Goal: Transaction & Acquisition: Obtain resource

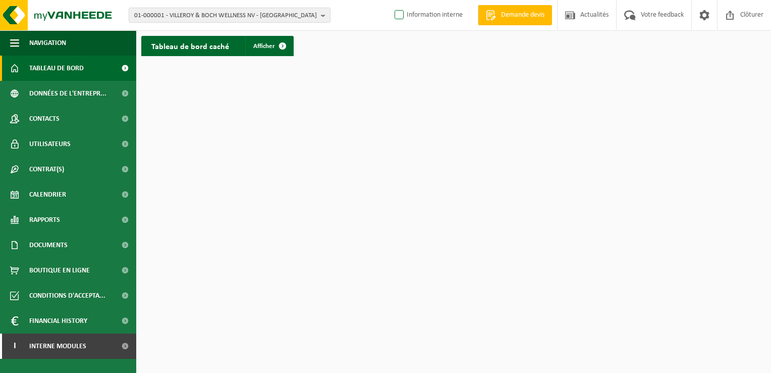
click at [404, 11] on label "Information interne" at bounding box center [428, 15] width 70 height 15
click at [391, 0] on input "Information interne" at bounding box center [391, -1] width 1 height 1
checkbox input "true"
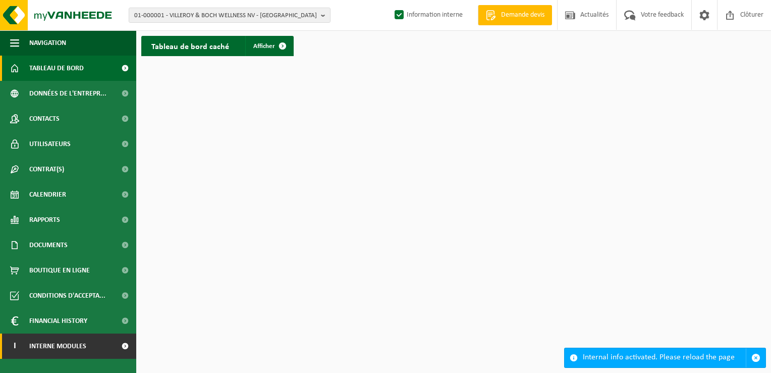
click at [106, 345] on link "I Interne modules" at bounding box center [68, 345] width 136 height 25
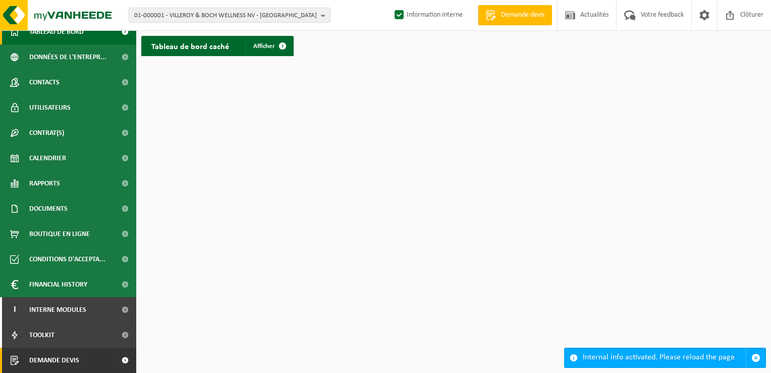
click at [99, 360] on link "Demande devis" at bounding box center [68, 359] width 136 height 25
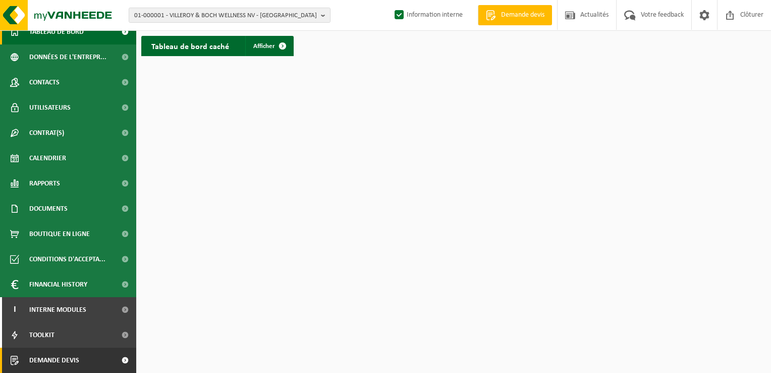
click at [105, 359] on link "Demande devis" at bounding box center [68, 359] width 136 height 25
click at [121, 360] on span at bounding box center [125, 359] width 23 height 25
click at [118, 357] on span at bounding box center [125, 359] width 23 height 25
click at [80, 357] on link "Demande devis" at bounding box center [68, 359] width 136 height 25
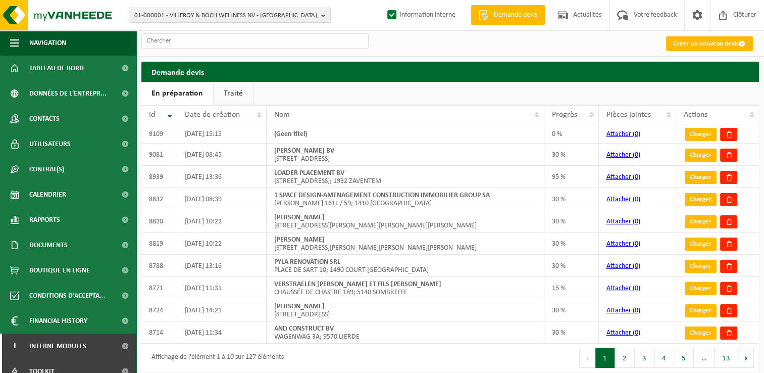
click at [229, 91] on link "Traité" at bounding box center [233, 93] width 39 height 23
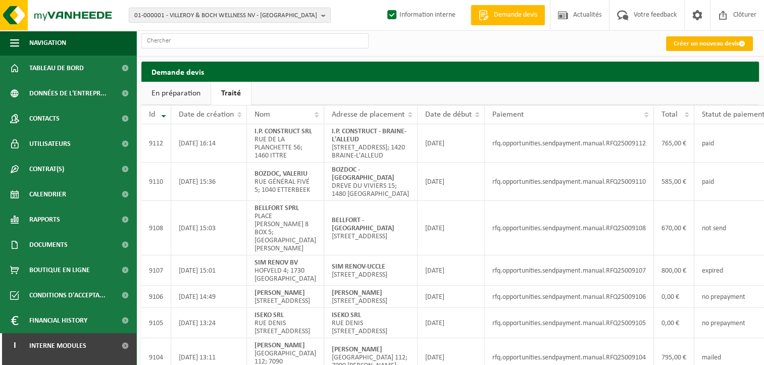
click at [721, 43] on link "Créer un nouveau devis" at bounding box center [709, 43] width 87 height 15
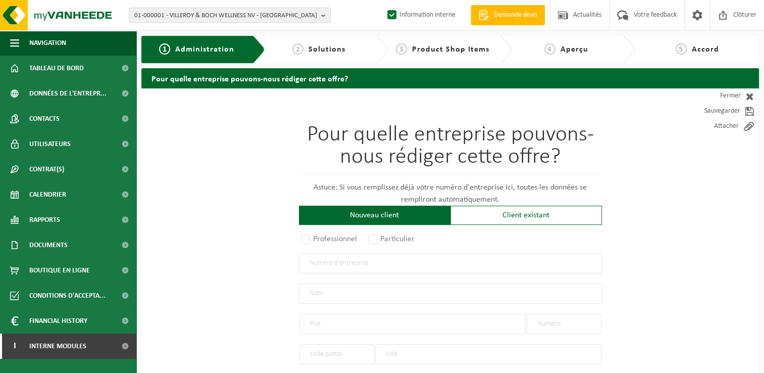
click at [351, 264] on input "text" at bounding box center [450, 263] width 303 height 20
type input "1021532833"
click at [354, 163] on h1 "Pour quelle entreprise pouvons-nous rédiger cette offre?" at bounding box center [450, 149] width 303 height 50
radio input "false"
select select
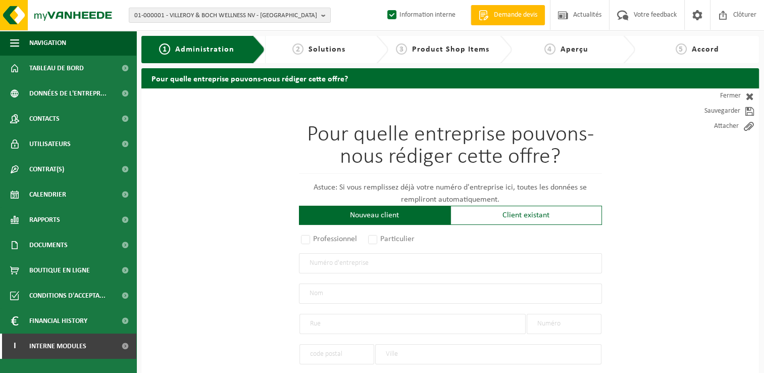
select select
type input "CAUDRON, FRANÇOIS"
type input "RUE ROBLET"
type input "60"
type input "1400"
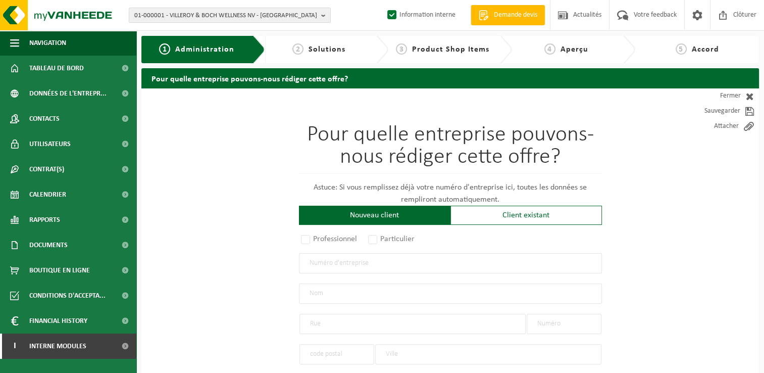
type input "NIVELLES"
type input "2372037307"
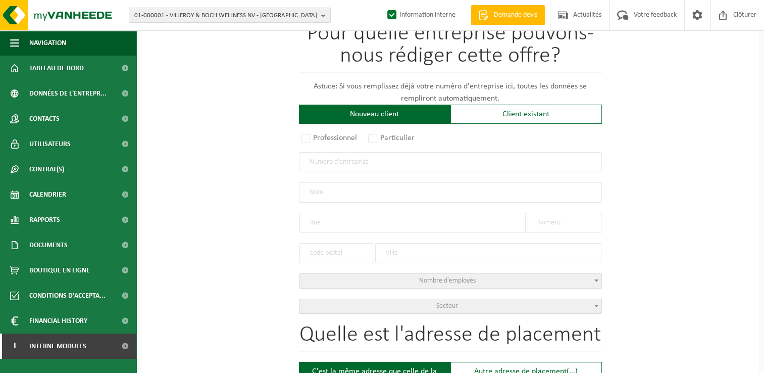
radio input "true"
select select "165578"
type input "1021.532.833"
type input "GARDEN CONCEPT CAUDRON"
type input "RUE ROBLET"
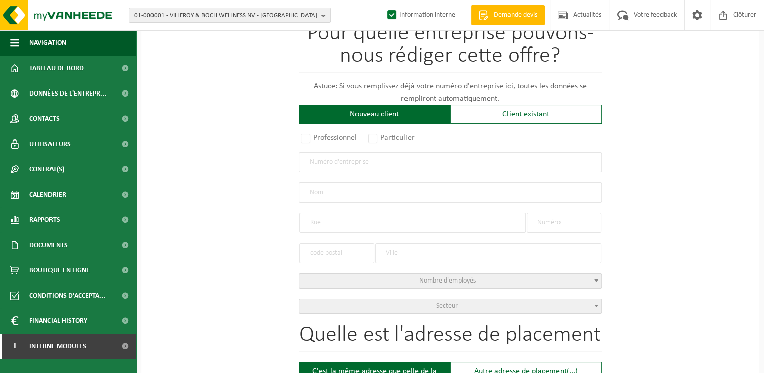
type input "60"
type input "1400"
type input "NIVELLES"
select select "1033"
type input "GARDEN CONCEPT CAUDRON"
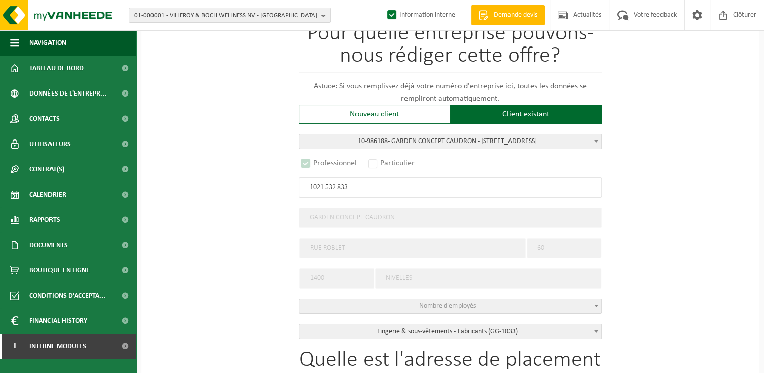
select select "D"
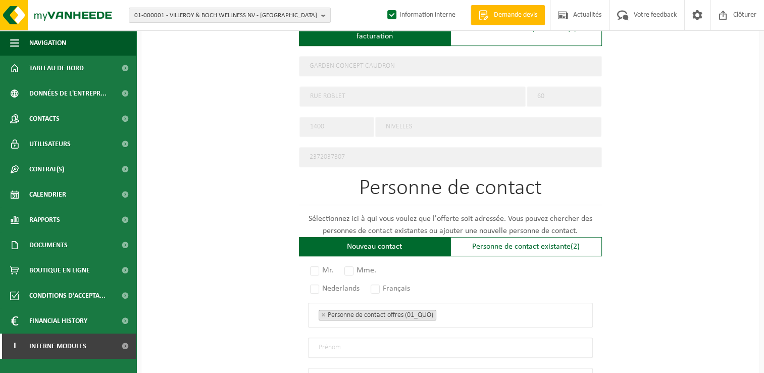
scroll to position [404, 0]
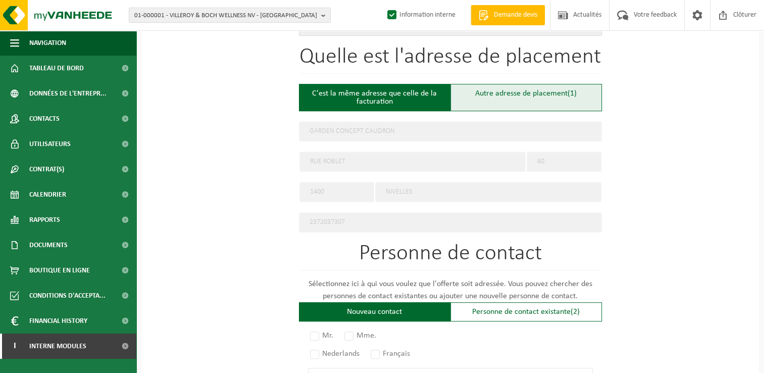
click at [522, 102] on div "Autre adresse de placement (1)" at bounding box center [525, 97] width 151 height 27
type input "Chantier -"
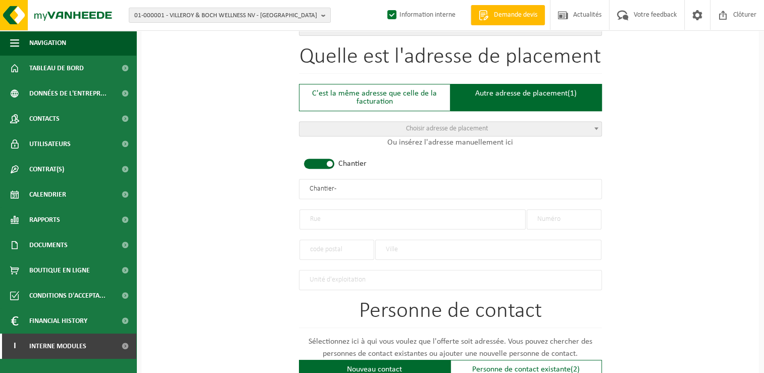
click at [336, 229] on div at bounding box center [336, 244] width 75 height 30
click at [339, 203] on div at bounding box center [412, 214] width 226 height 30
click at [339, 215] on input "text" at bounding box center [412, 219] width 226 height 20
type input "Rue de la Vallée"
type input "10"
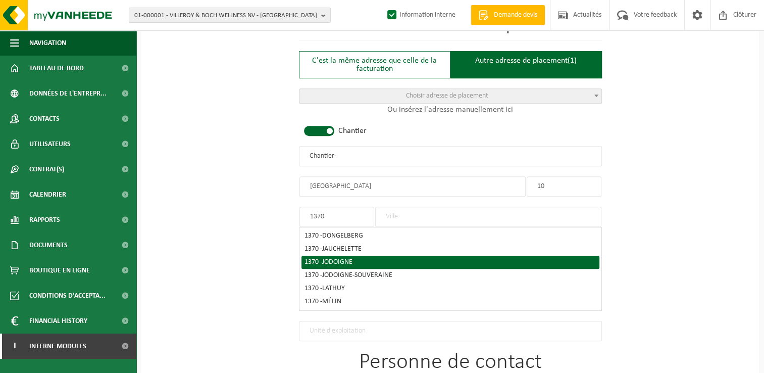
scroll to position [454, 0]
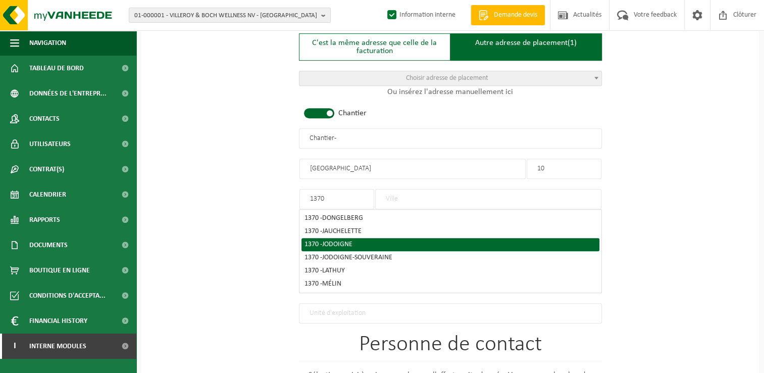
type input "1370"
click at [341, 242] on span "JODOIGNE" at bounding box center [337, 244] width 30 height 8
type input "JODOIGNE"
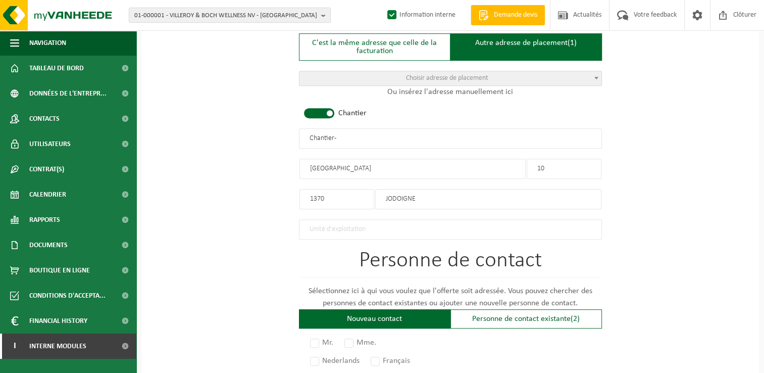
drag, startPoint x: 359, startPoint y: 144, endPoint x: 247, endPoint y: 144, distance: 112.6
click at [247, 144] on div "Pour quelle entreprise pouvons-nous rédiger cette offre? Astuce: Si vous rempli…" at bounding box center [449, 136] width 617 height 1005
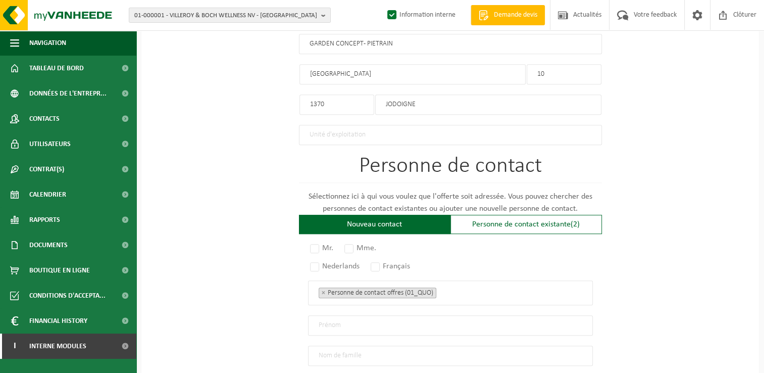
scroll to position [555, 0]
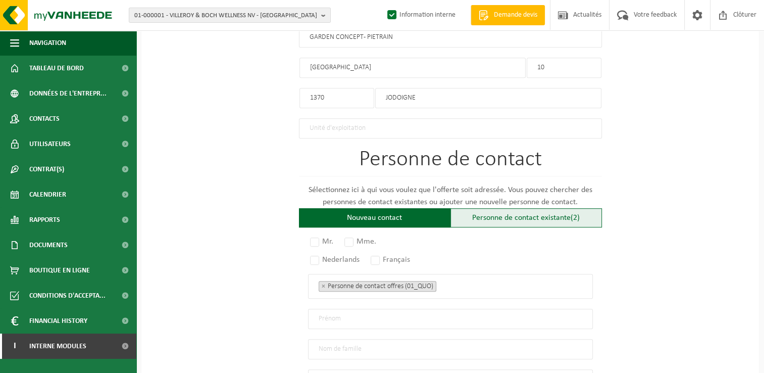
type input "GARDEN CONCEPT - PIETRAIN"
click at [500, 221] on div "Personne de contact existante (2)" at bounding box center [525, 217] width 151 height 19
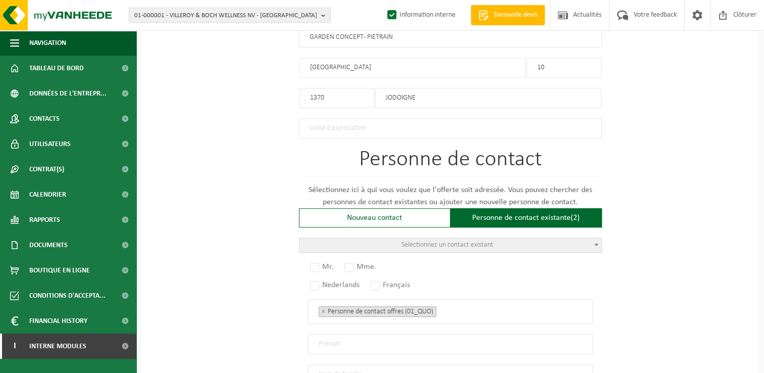
click at [427, 241] on span "Sélectionnez un contact existant" at bounding box center [447, 245] width 92 height 8
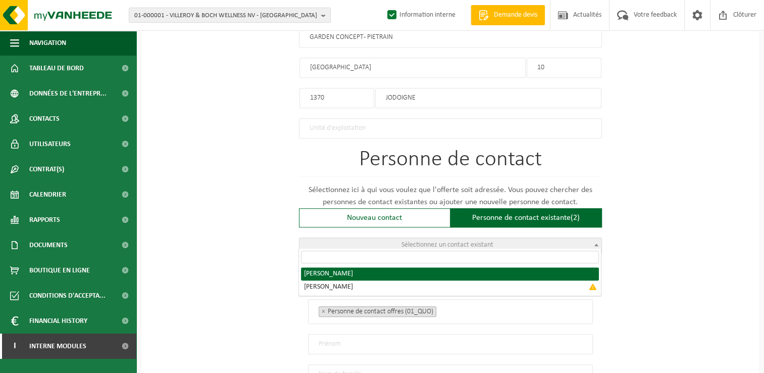
radio input "true"
select select "{"code":"10-986189","firstname":"FRANCOIS","surname":"CAUDRON","gender":"Unknow…"
type input "FRANCOIS"
type input "CAUDRON"
type input "gardenconcept.caudron@gmail.com"
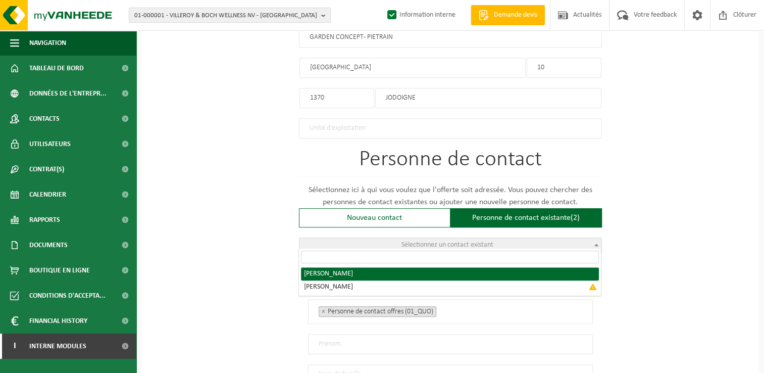
type input "+32476657269"
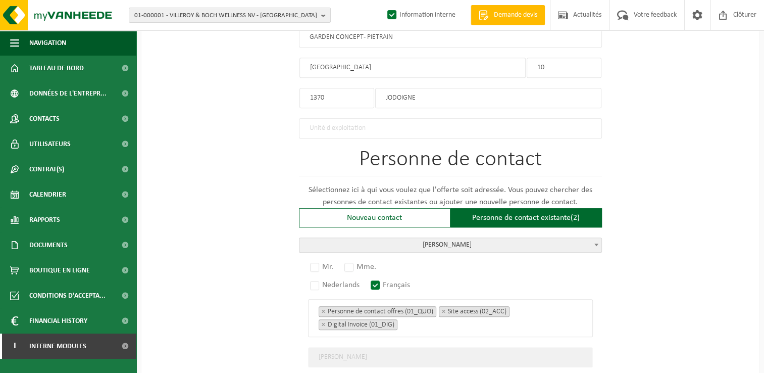
scroll to position [756, 0]
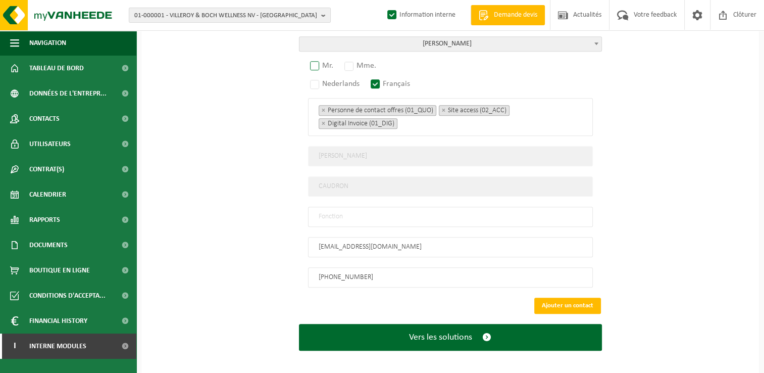
click at [317, 61] on label "Mr." at bounding box center [322, 66] width 28 height 14
radio input "true"
click at [335, 214] on input "text" at bounding box center [450, 216] width 285 height 20
type input "Manager"
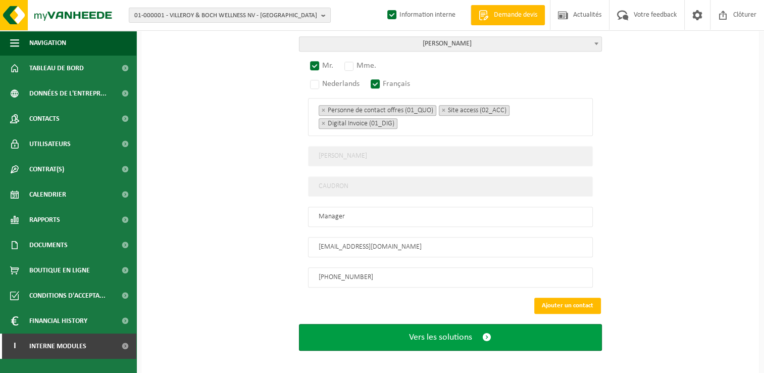
click at [449, 324] on button "Vers les solutions" at bounding box center [450, 337] width 303 height 27
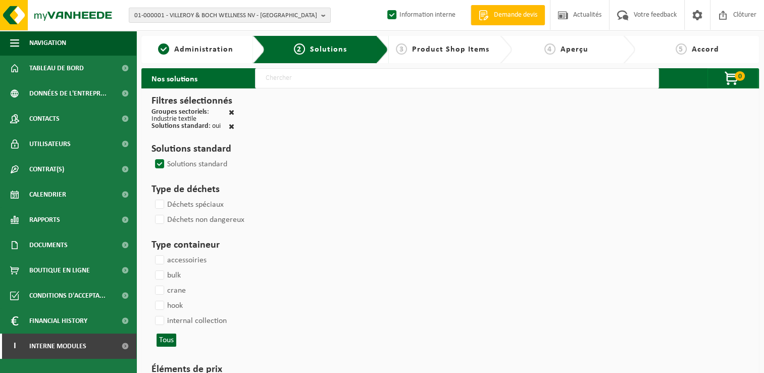
click at [326, 77] on input "text" at bounding box center [457, 78] width 404 height 20
type input "000291"
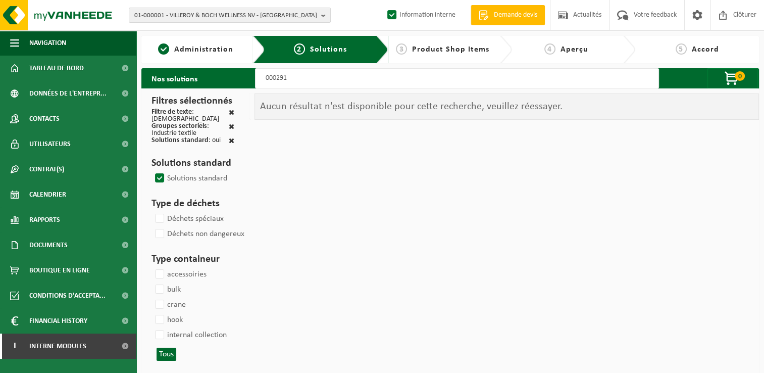
drag, startPoint x: 309, startPoint y: 83, endPoint x: 186, endPoint y: 82, distance: 123.2
click at [186, 82] on div "Nos solutions 000291 0 Votre panier est vide Aux articles de la boutique" at bounding box center [449, 78] width 617 height 20
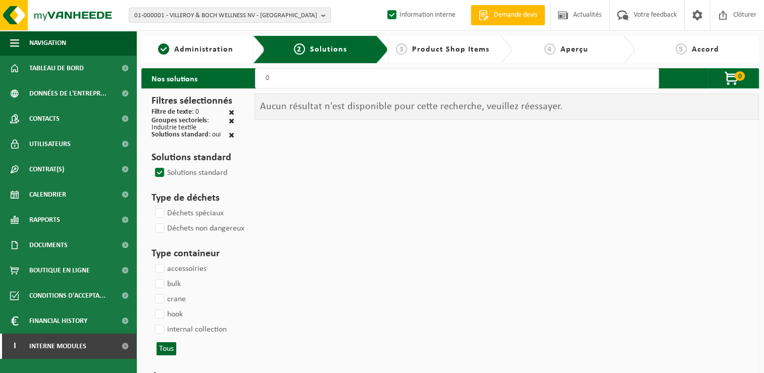
type input "000291"
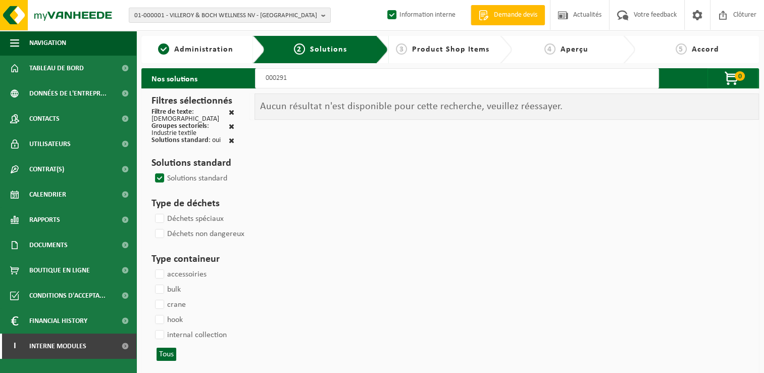
click at [233, 111] on span at bounding box center [232, 112] width 6 height 7
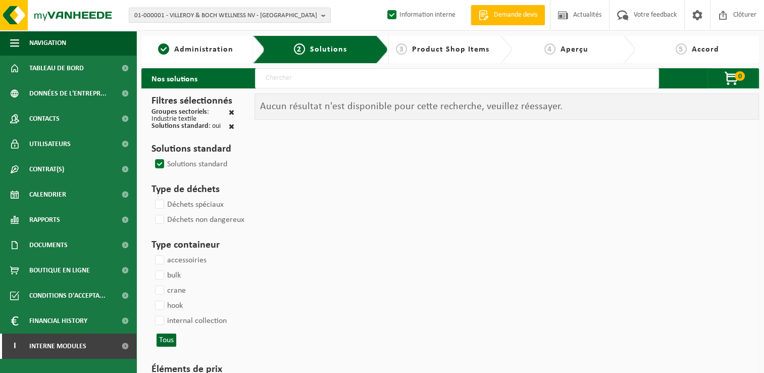
click at [231, 114] on span at bounding box center [232, 112] width 6 height 7
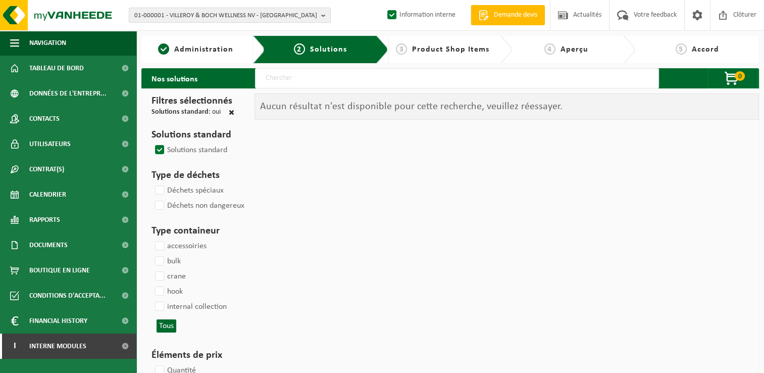
click at [231, 114] on span at bounding box center [232, 112] width 6 height 7
checkbox input "false"
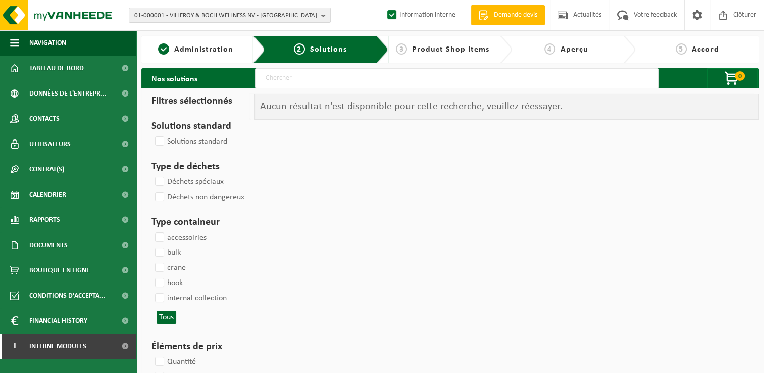
click at [307, 72] on input "text" at bounding box center [457, 78] width 404 height 20
click at [228, 45] on span "Administration" at bounding box center [203, 49] width 59 height 8
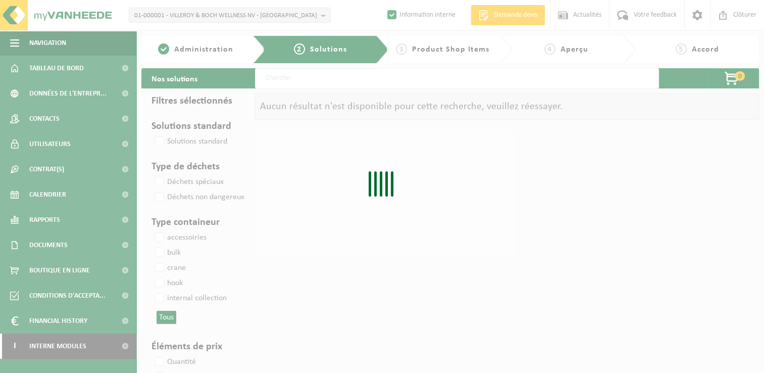
select select
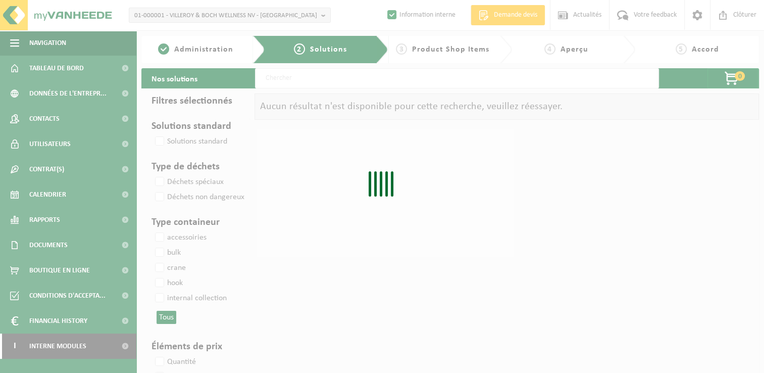
select select
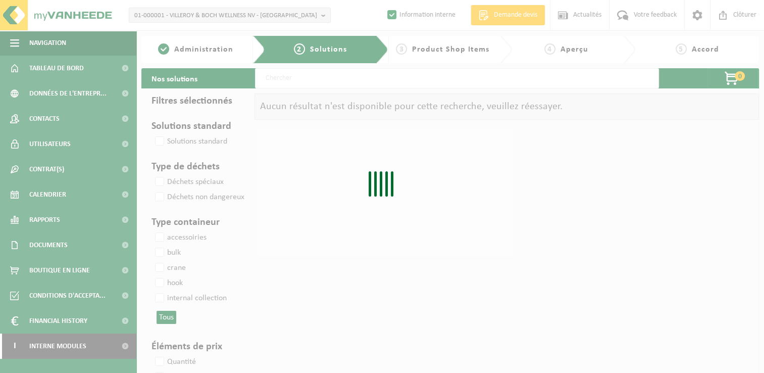
select select
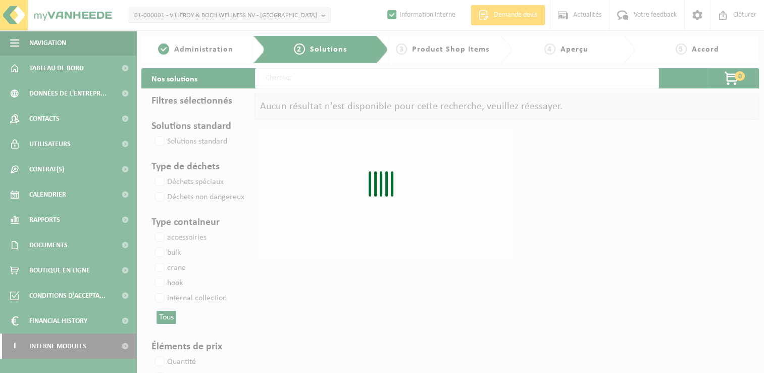
select select
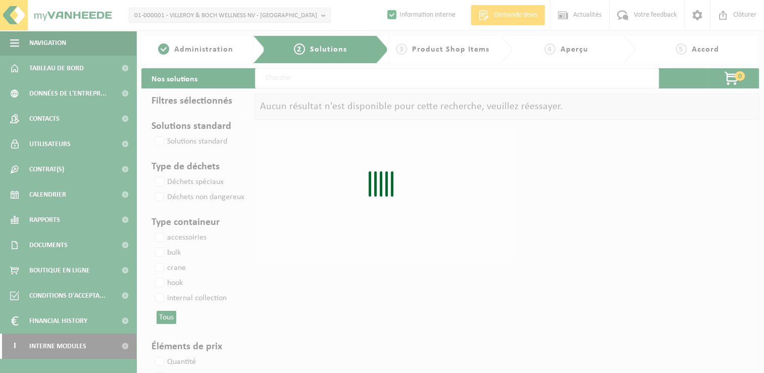
select select
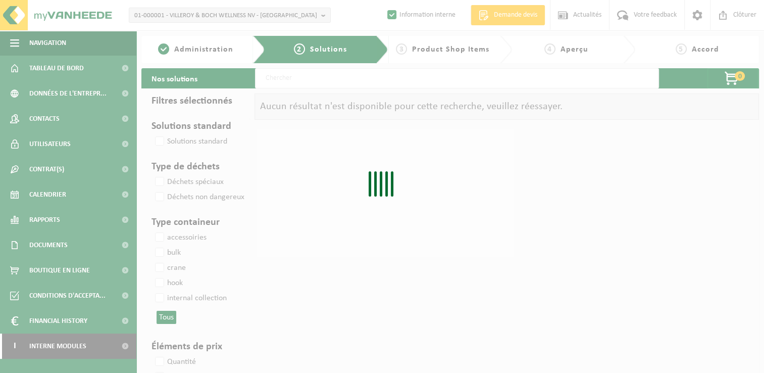
select select
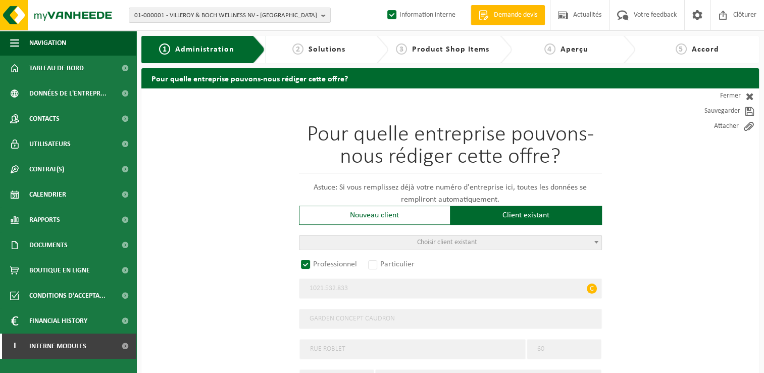
radio input "false"
select select
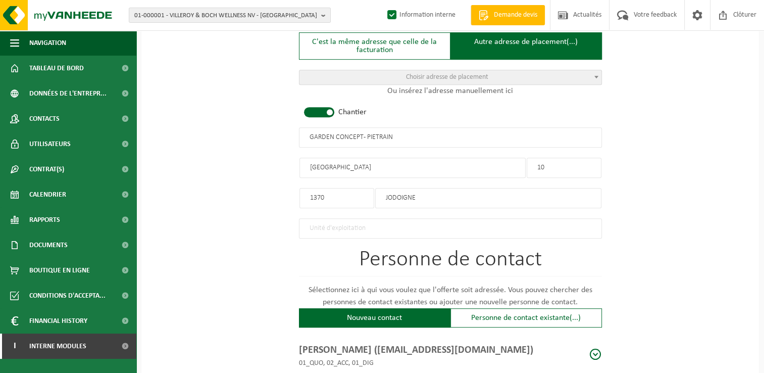
radio input "true"
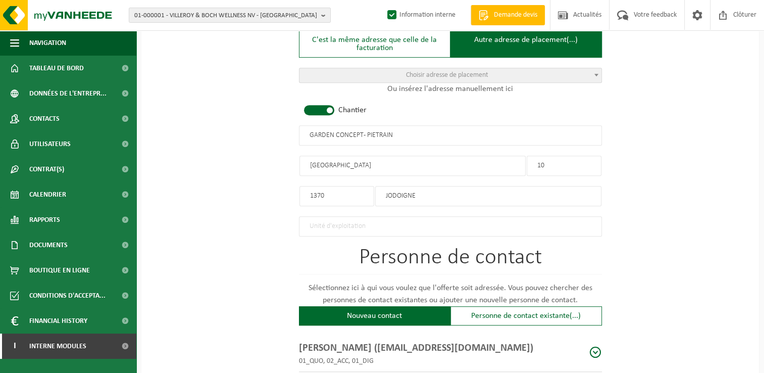
select select "165578"
type input "1021.532.833"
type input "GARDEN CONCEPT CAUDRON"
type input "RUE ROBLET"
type input "60"
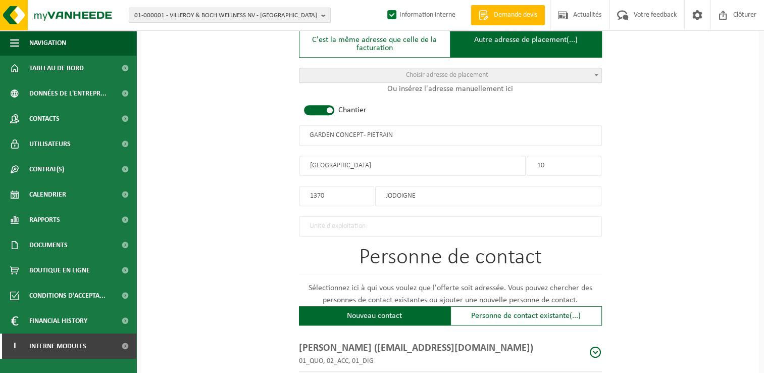
type input "1400"
type input "NIVELLES"
select select "1033"
select select
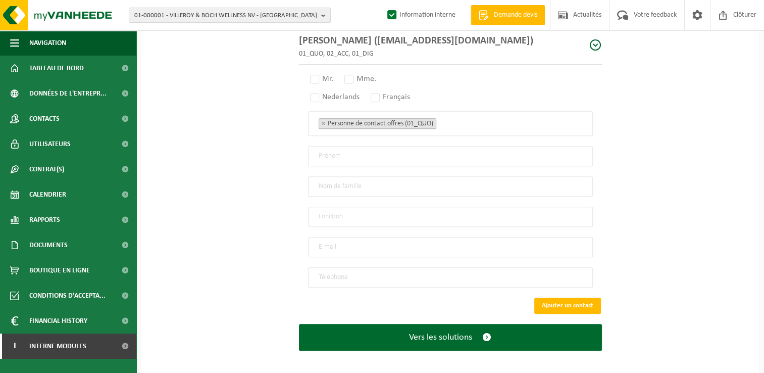
select select "D"
select select
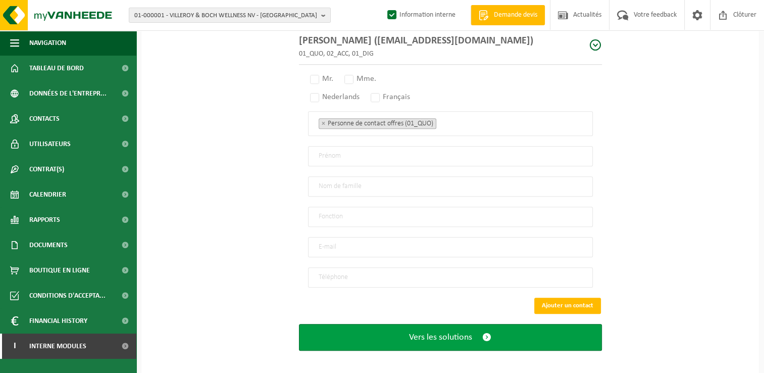
click at [467, 340] on button "Vers les solutions" at bounding box center [450, 337] width 303 height 27
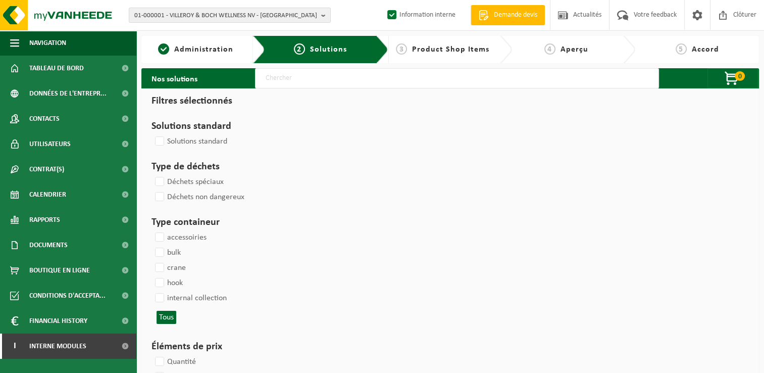
click at [293, 84] on input "text" at bounding box center [457, 78] width 404 height 20
type input "000291"
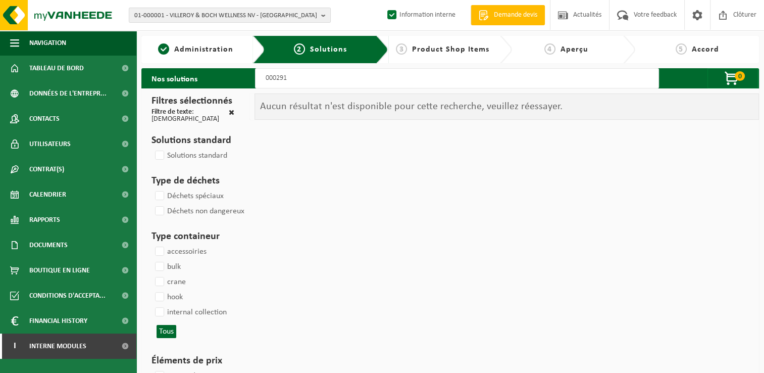
drag, startPoint x: 243, startPoint y: 77, endPoint x: 194, endPoint y: 77, distance: 48.5
click at [194, 77] on div "Nos solutions 000291 0 Votre panier est vide Aux articles de la boutique" at bounding box center [449, 78] width 617 height 20
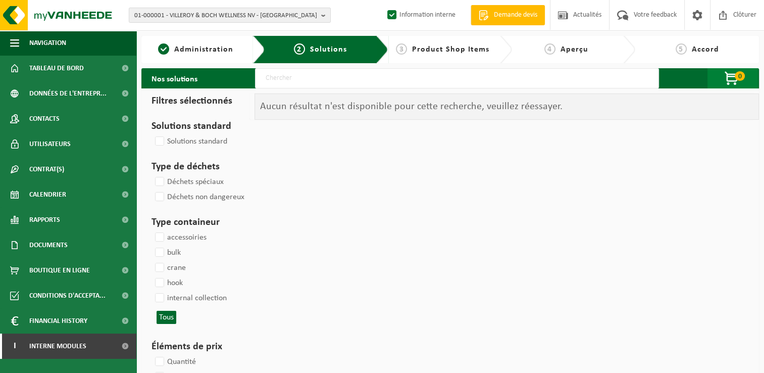
select select
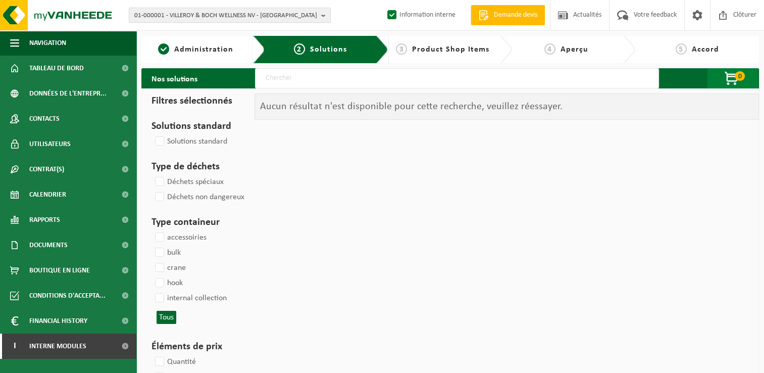
select select
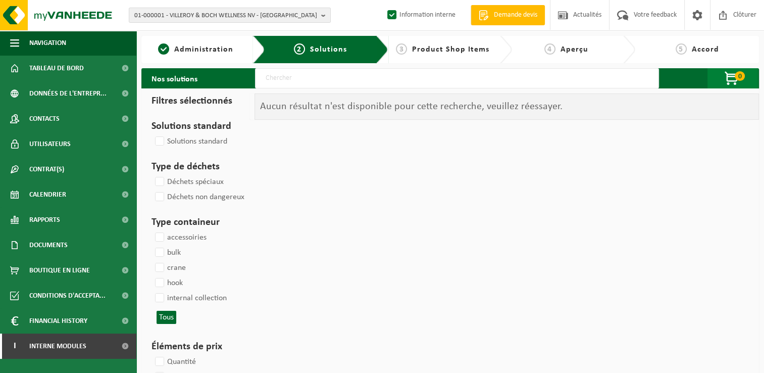
select select
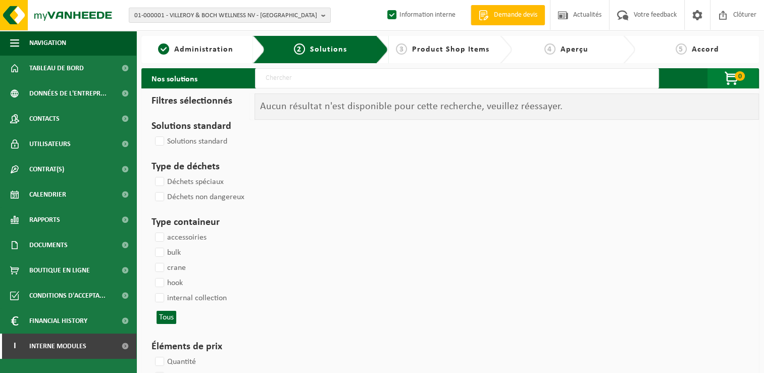
select select
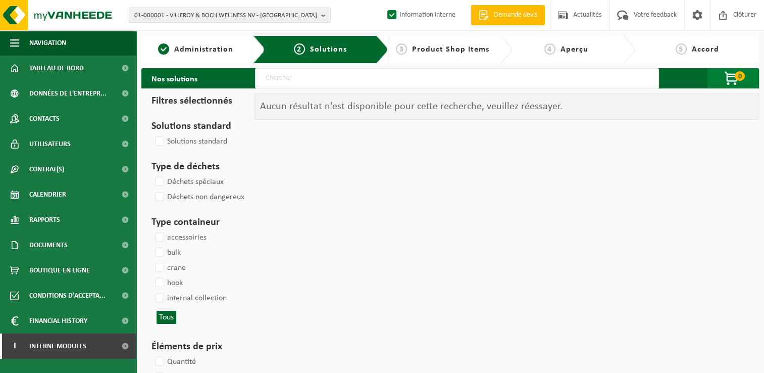
select select
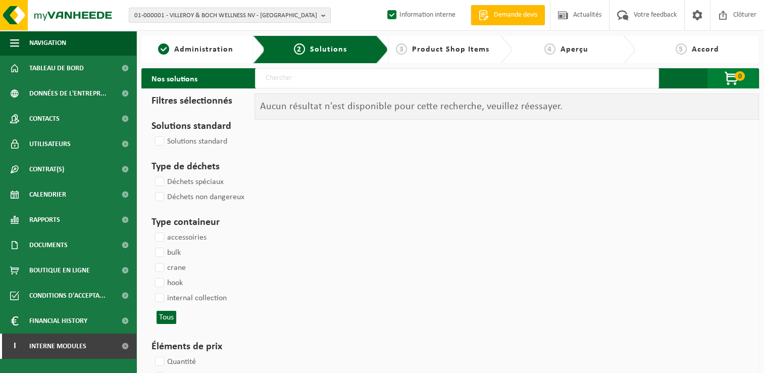
select select
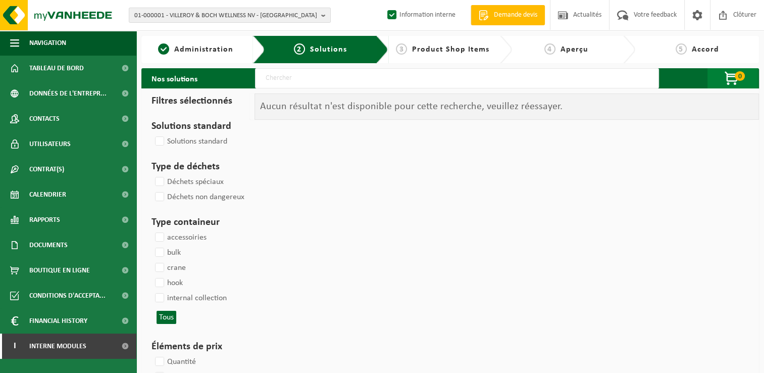
select select
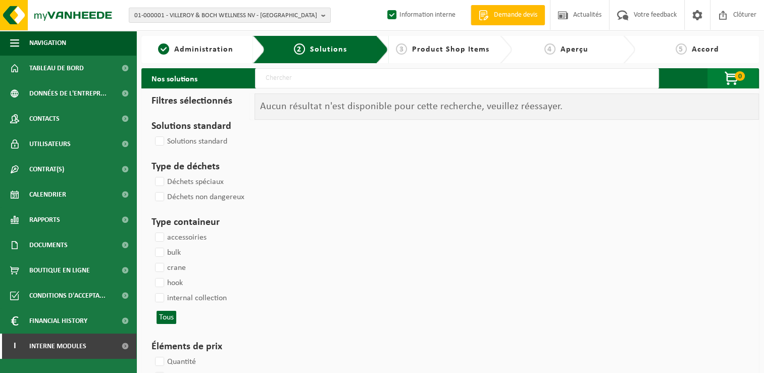
select select
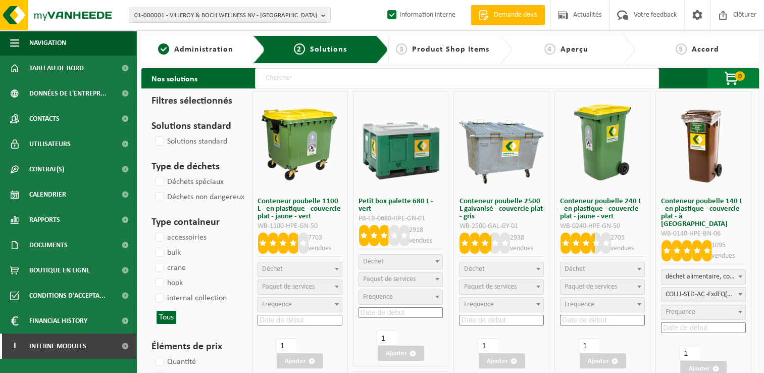
select select "8"
select select "18"
select select
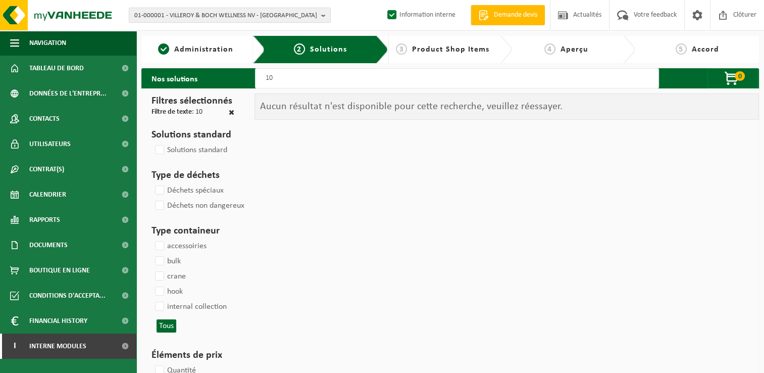
type input "1"
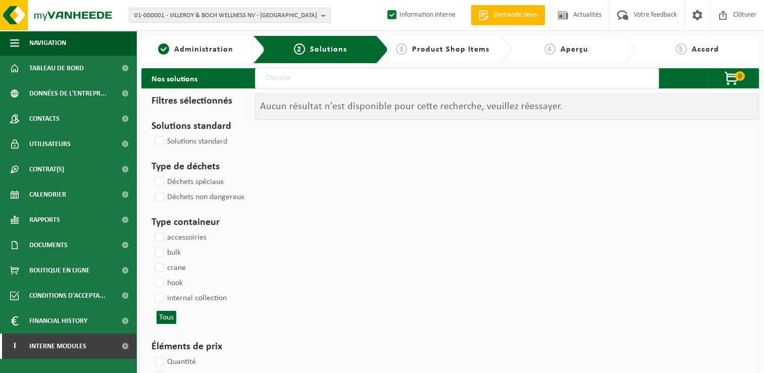
select select
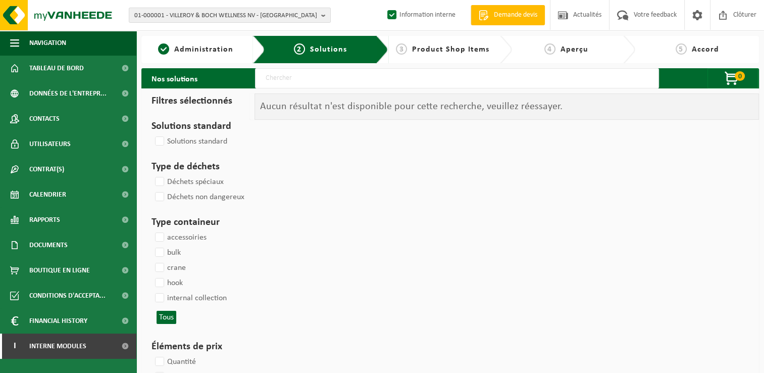
select select
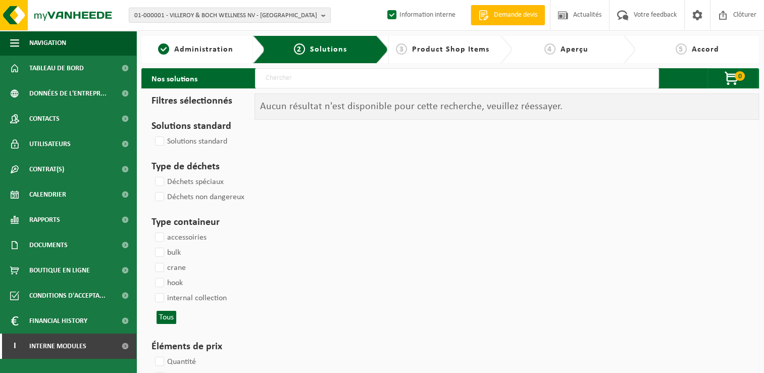
select select
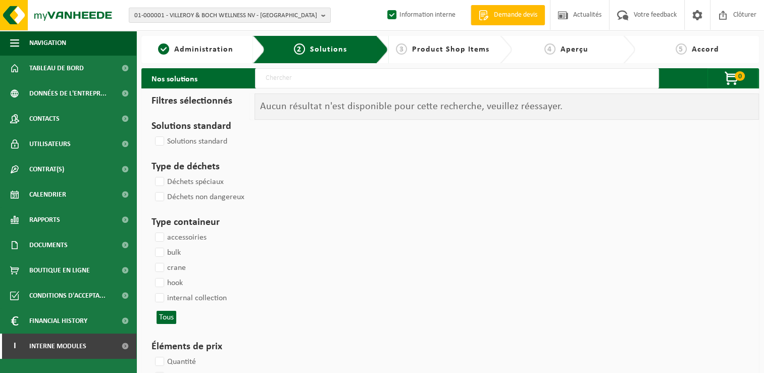
select select
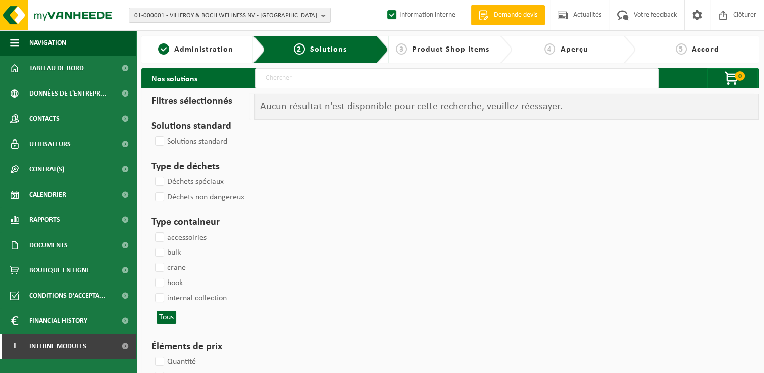
select select
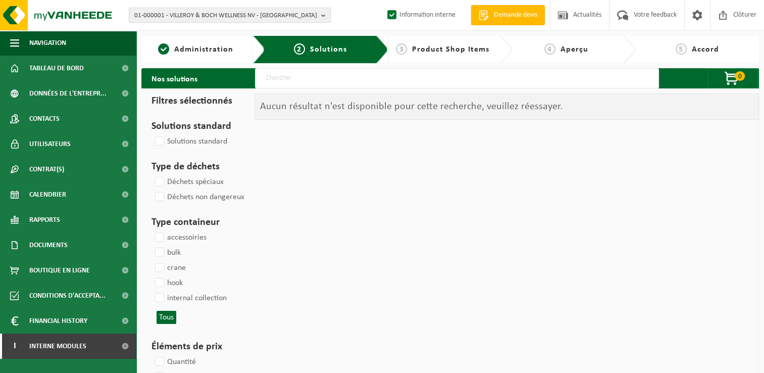
select select
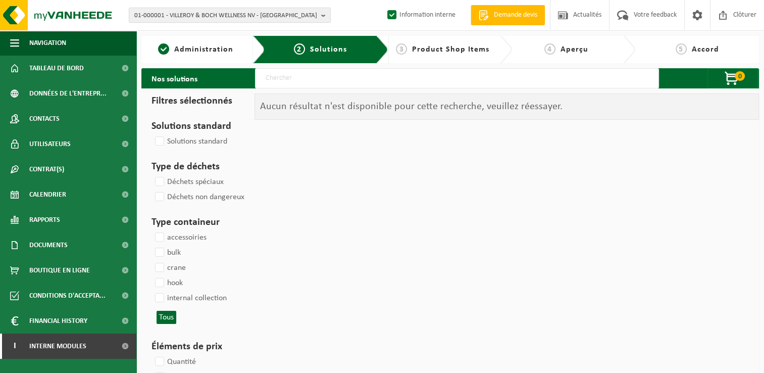
select select
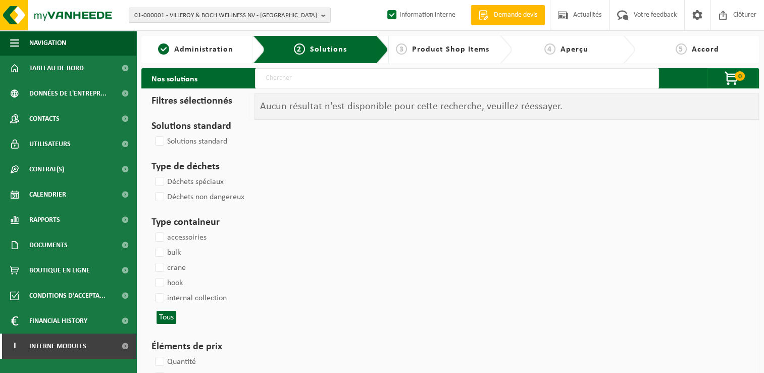
select select
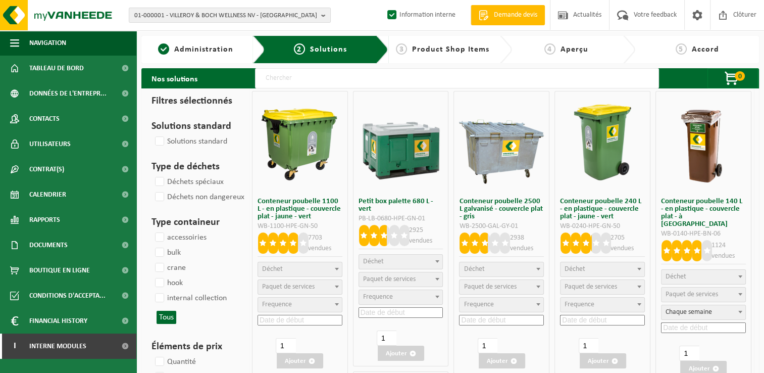
select select
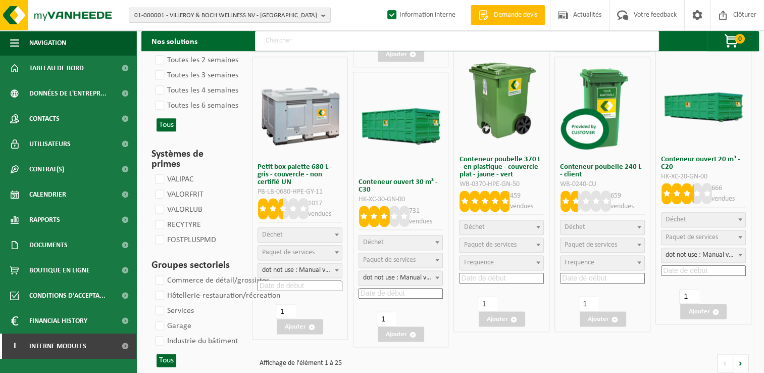
scroll to position [1185, 0]
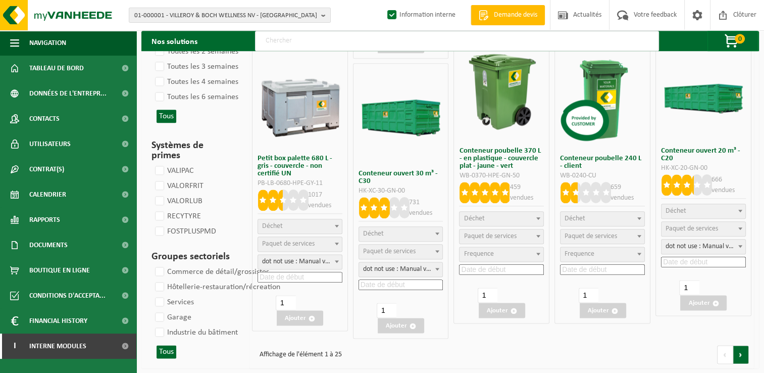
click at [739, 347] on link at bounding box center [741, 354] width 16 height 19
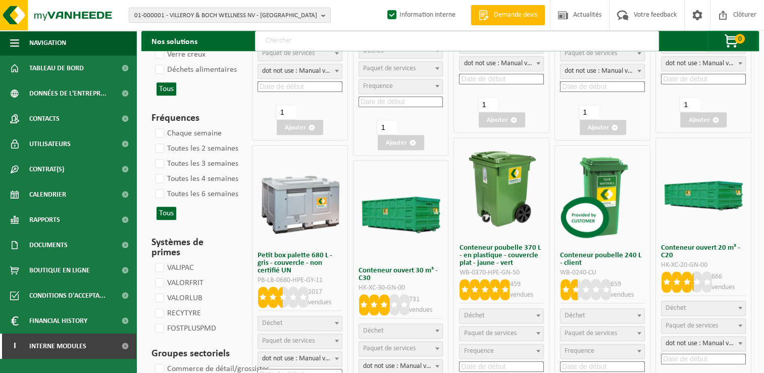
scroll to position [1111, 0]
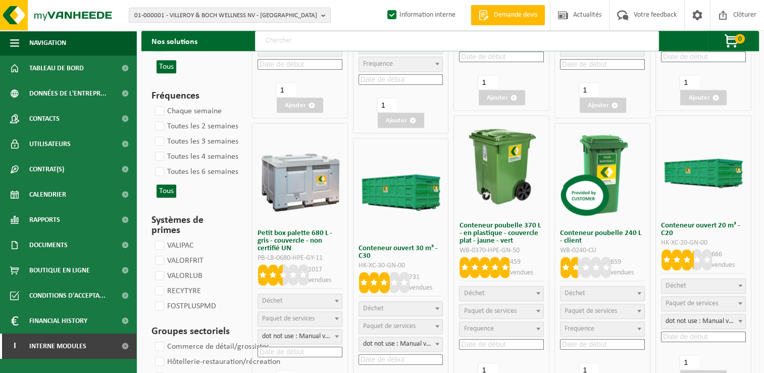
select select
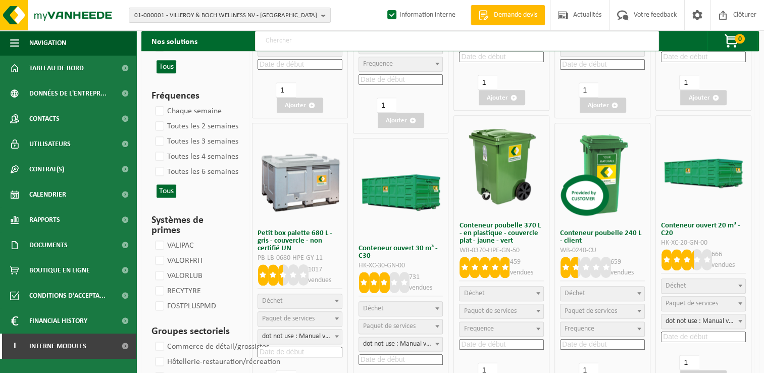
select select
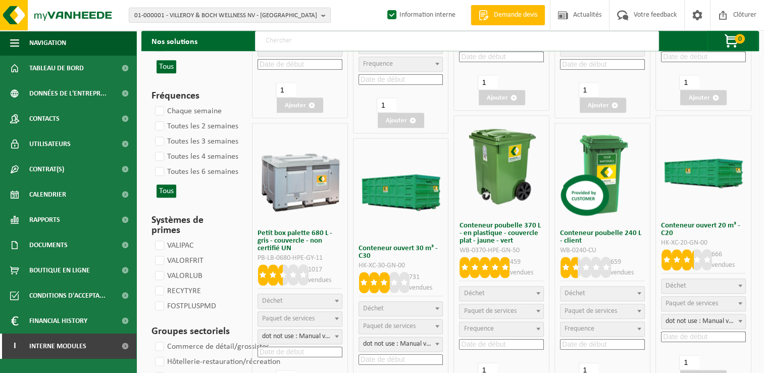
select select
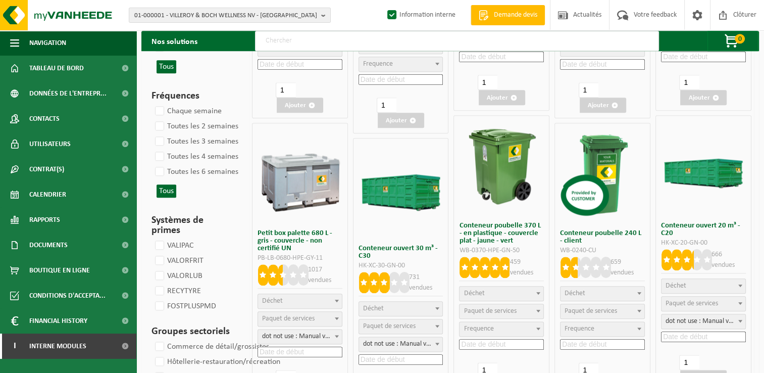
select select
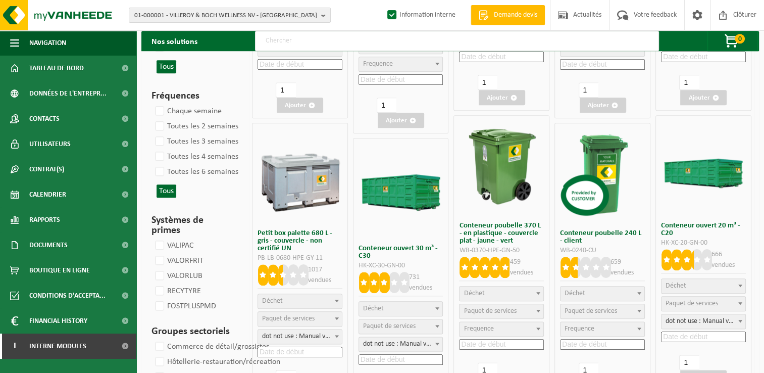
select select
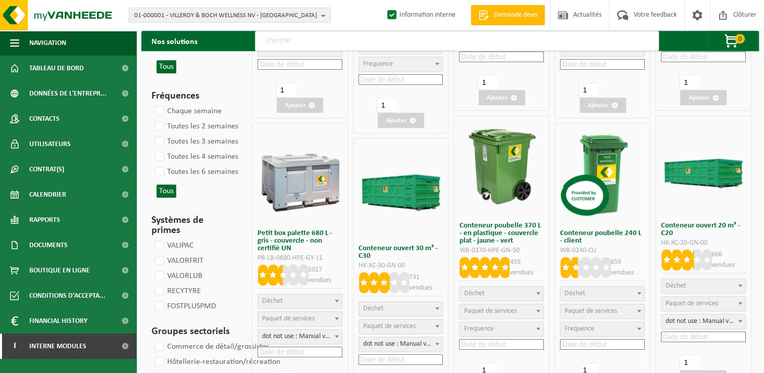
select select
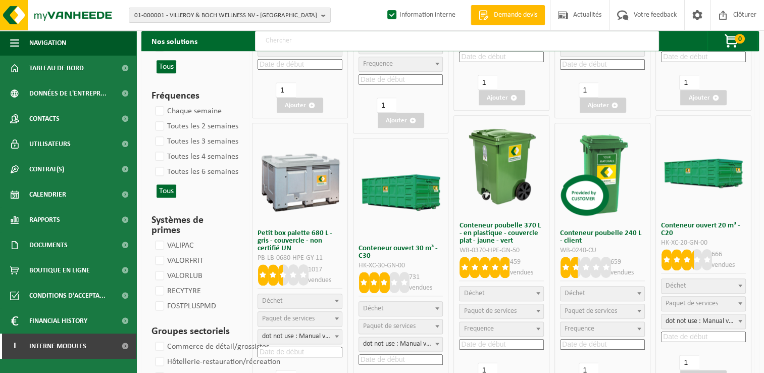
select select
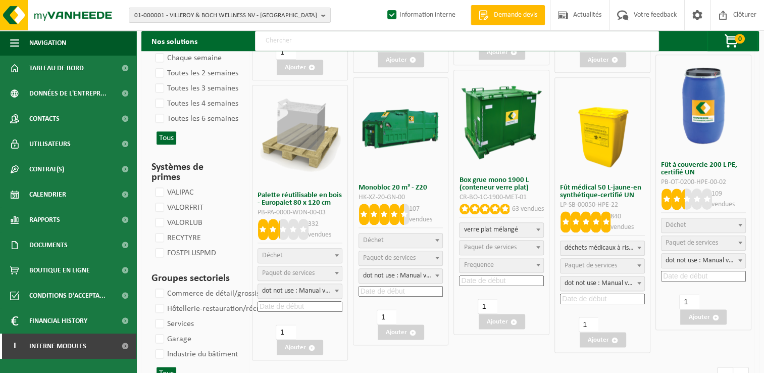
select select
select select "18"
select select
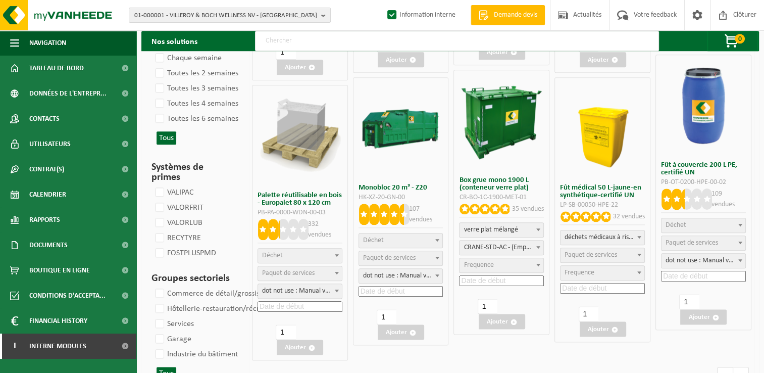
scroll to position [1150, 0]
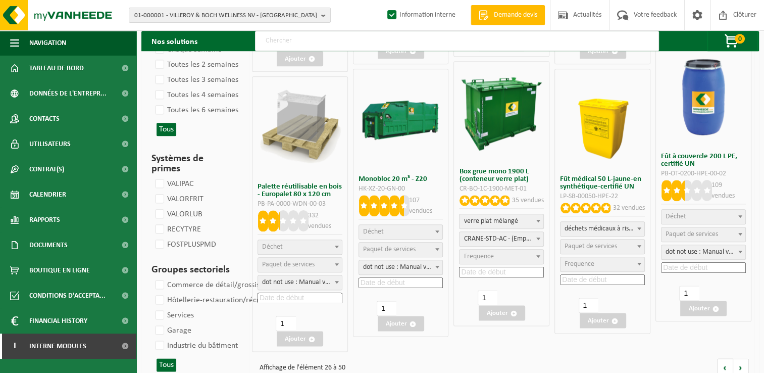
select select
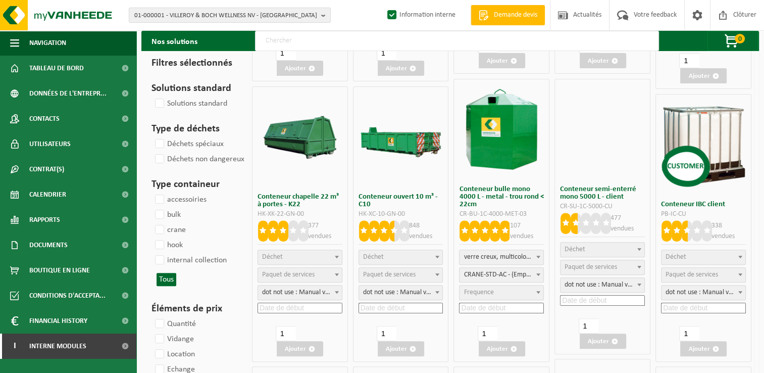
scroll to position [303, 0]
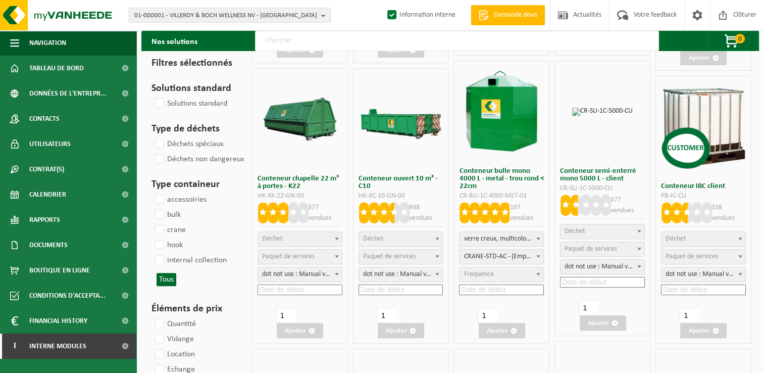
click at [383, 235] on span "Déchet" at bounding box center [373, 239] width 21 height 8
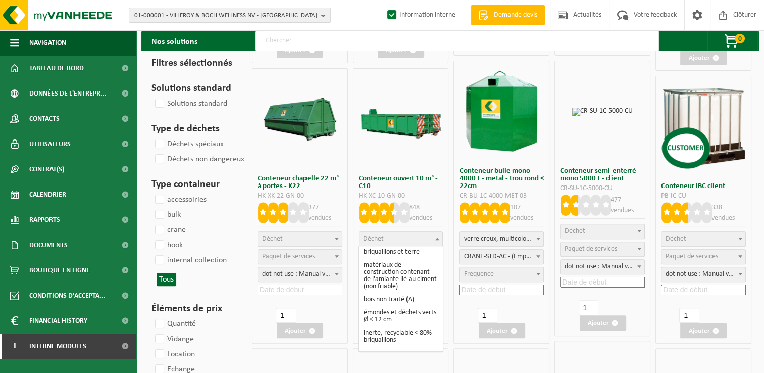
scroll to position [151, 0]
select select
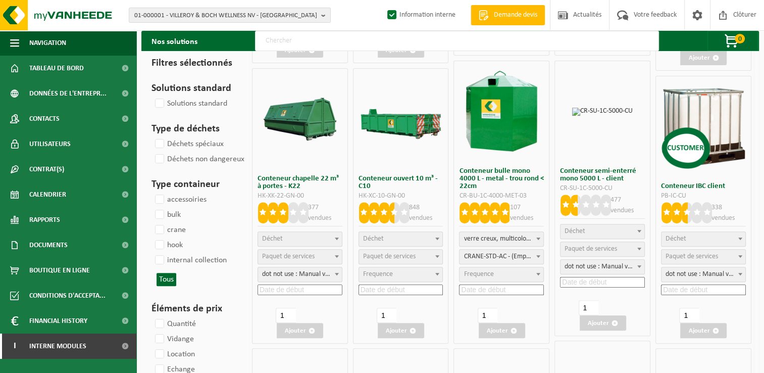
click at [747, 239] on div "Conteneur IBC client PB-IC-CU 338 vendues recipients vides (produit) Huile hydr…" at bounding box center [703, 210] width 96 height 268
select select
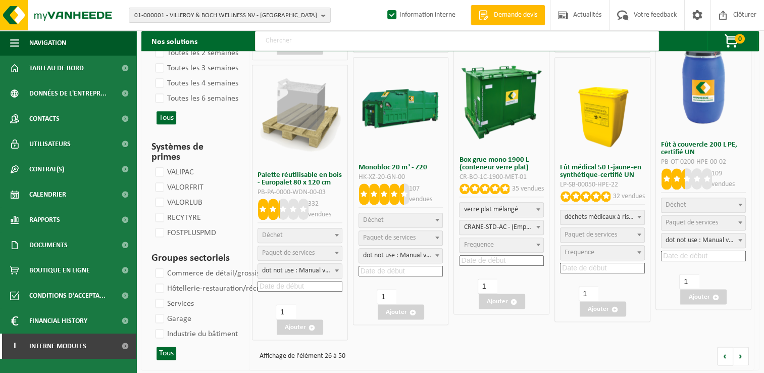
scroll to position [1163, 0]
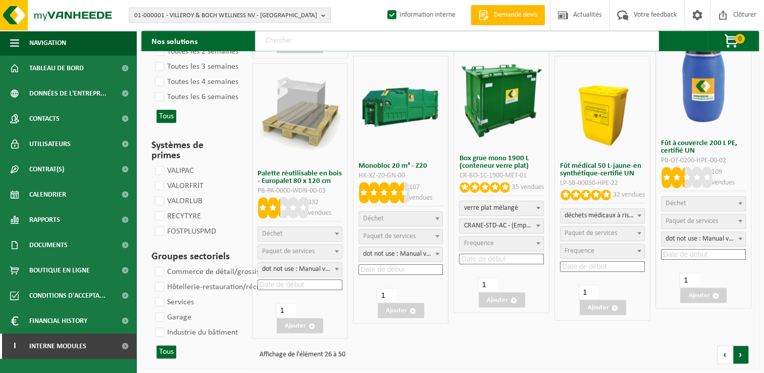
click at [743, 356] on link at bounding box center [741, 354] width 16 height 19
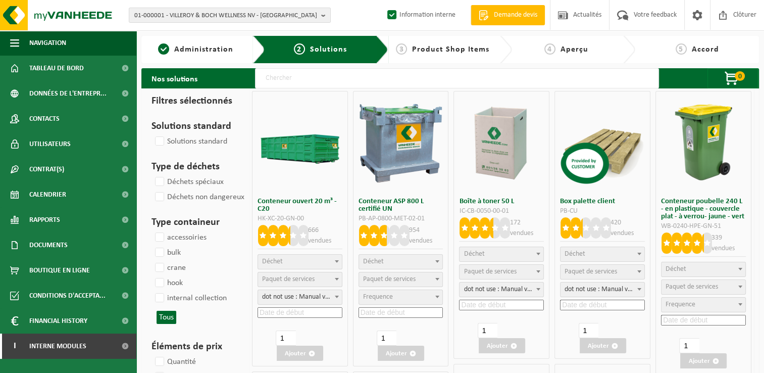
select select
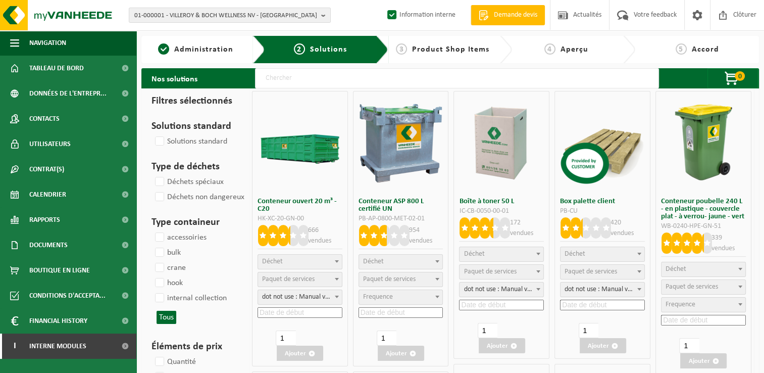
select select
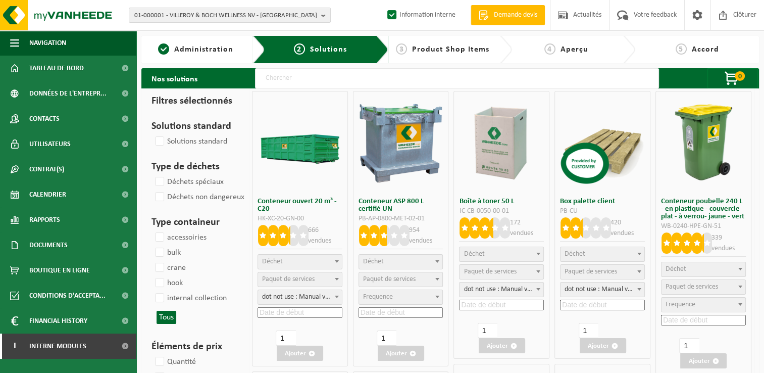
select select
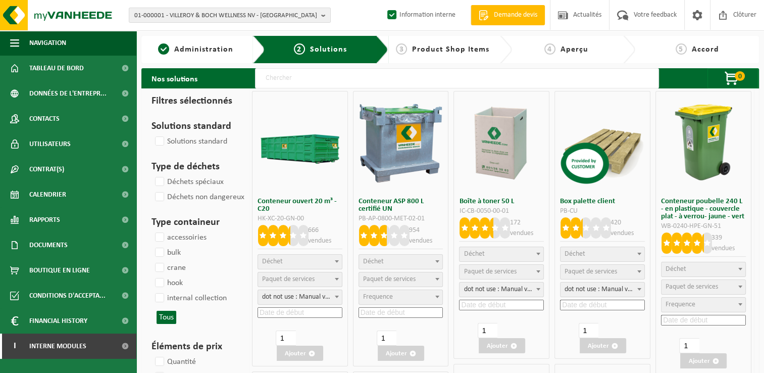
select select
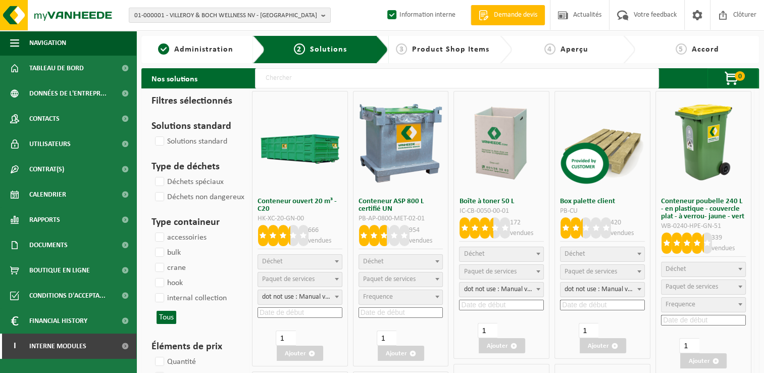
select select
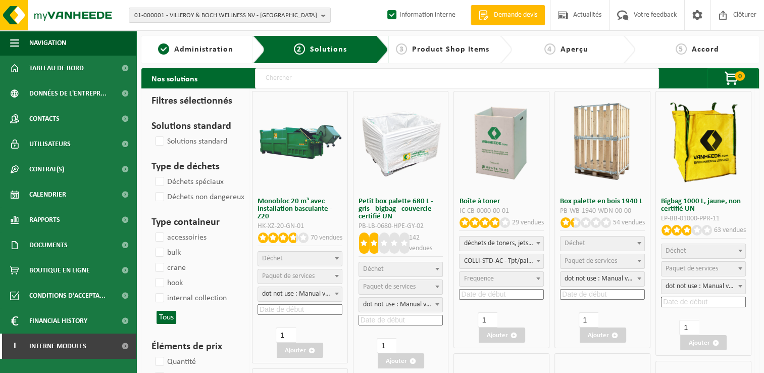
select select
select select "2"
select select
select select "2"
select select "8"
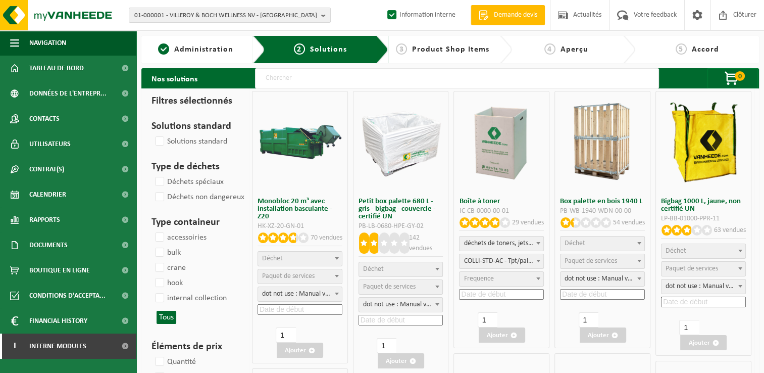
select select
select select "28"
select select
select select "24"
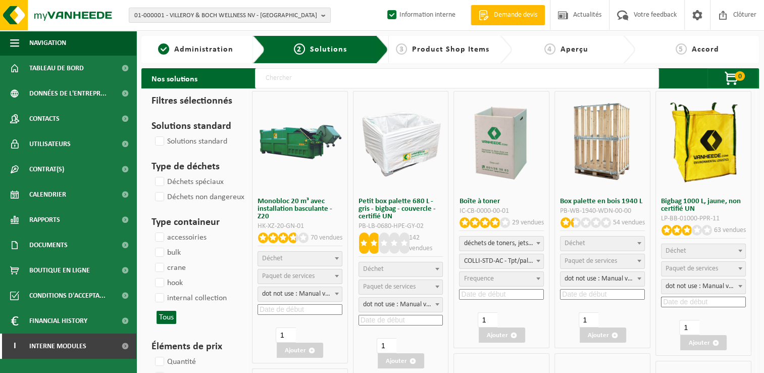
select select
select select "25"
select select
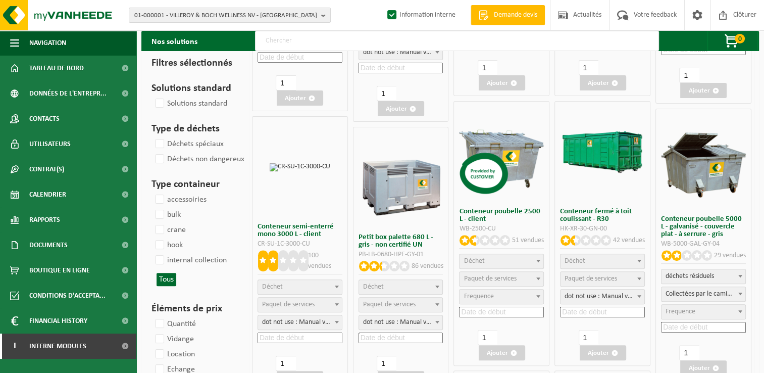
select select
select select "25"
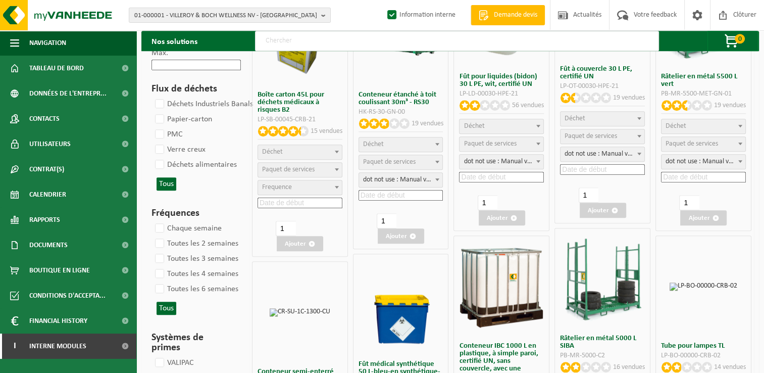
scroll to position [959, 0]
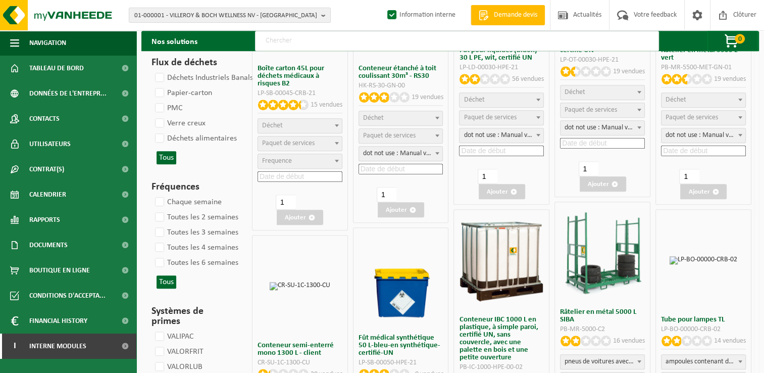
click at [297, 43] on input "text" at bounding box center [457, 41] width 404 height 20
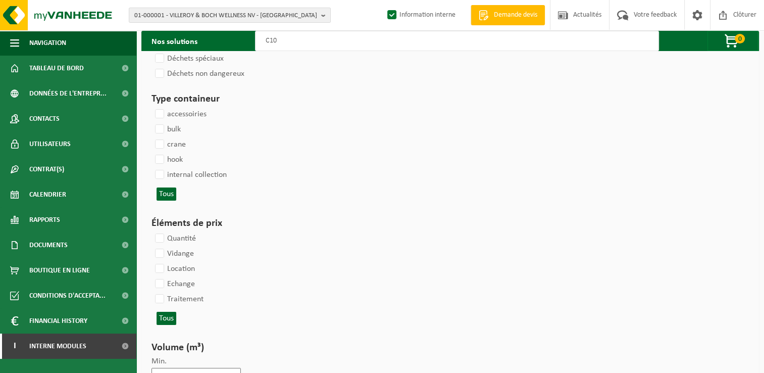
scroll to position [0, 0]
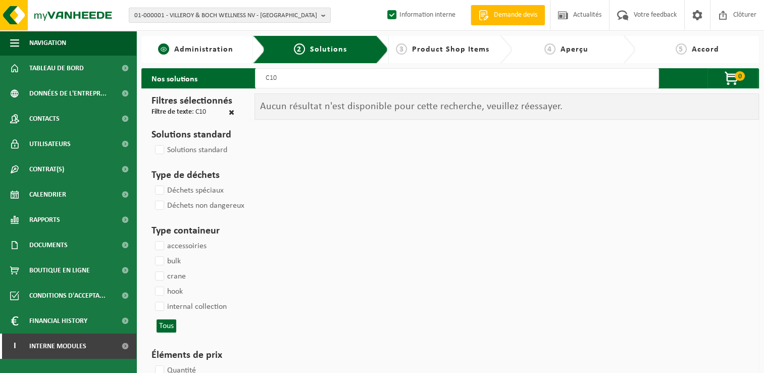
type input "C10"
click at [226, 49] on span "Administration" at bounding box center [203, 49] width 59 height 8
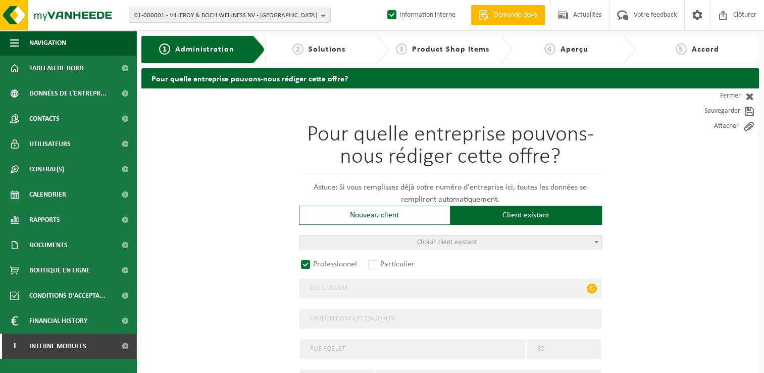
radio input "false"
select select
radio input "true"
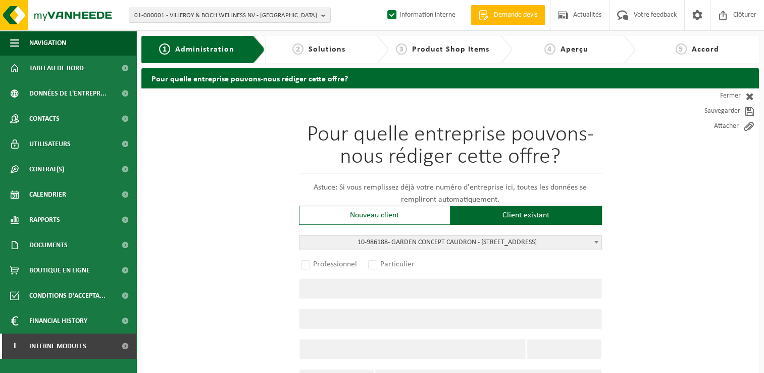
select select "165578"
type input "1021.532.833"
type input "GARDEN CONCEPT CAUDRON"
type input "RUE ROBLET"
type input "60"
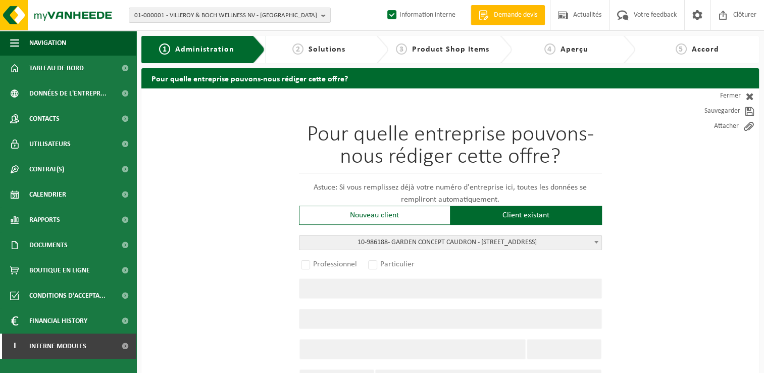
type input "1400"
type input "NIVELLES"
select select "1033"
select select
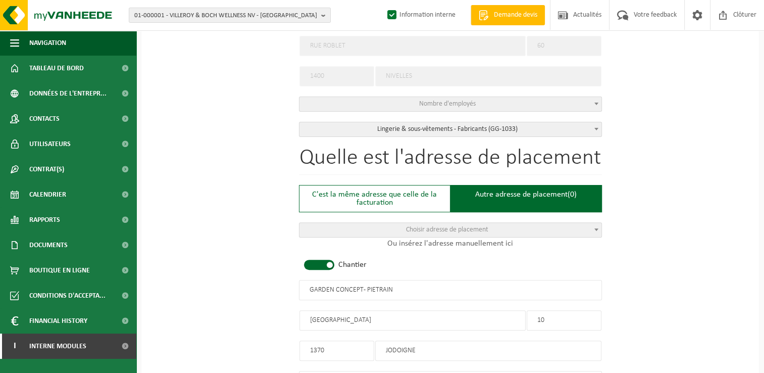
select select "D"
select select
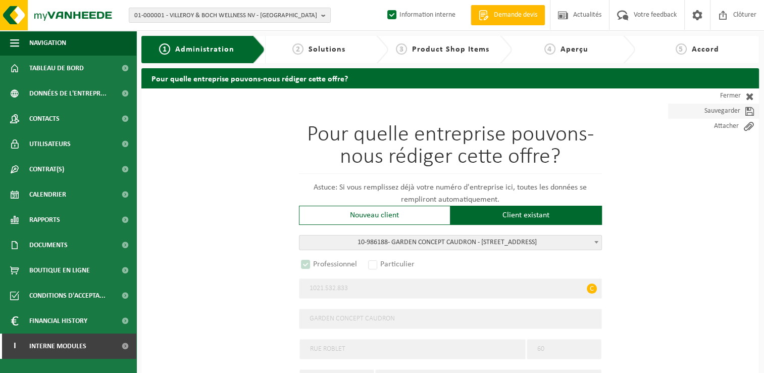
click at [722, 111] on link "Sauvegarder" at bounding box center [713, 110] width 91 height 15
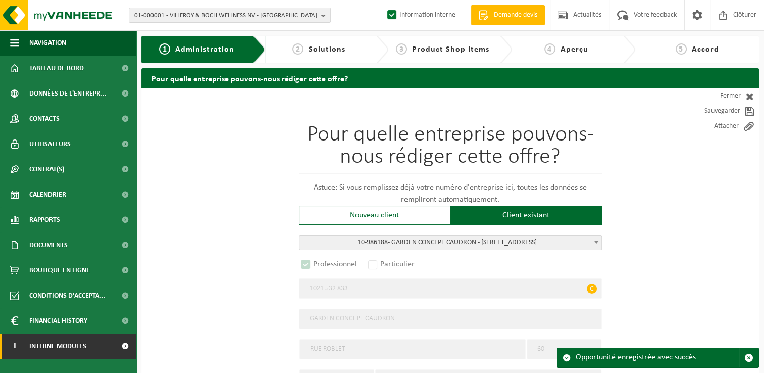
click at [71, 342] on span "Interne modules" at bounding box center [57, 345] width 57 height 25
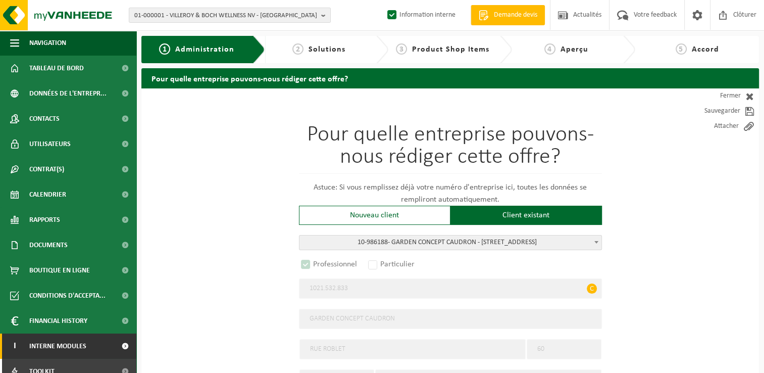
scroll to position [36, 0]
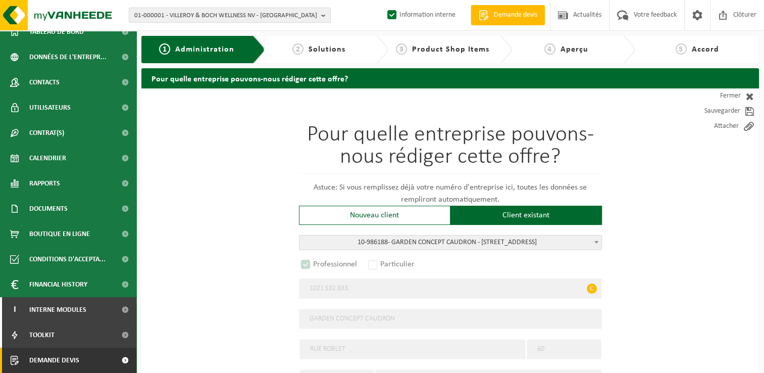
click at [83, 358] on link "Demande devis" at bounding box center [68, 359] width 136 height 25
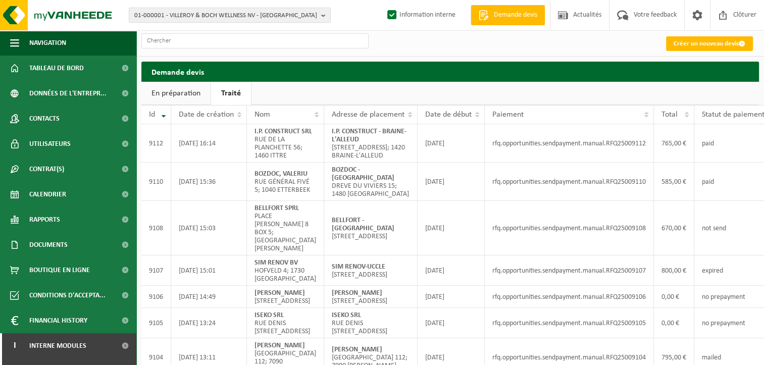
click at [190, 99] on link "En préparation" at bounding box center [175, 93] width 69 height 23
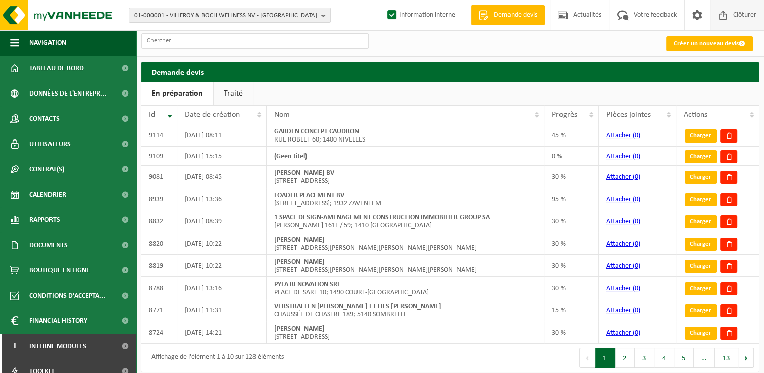
click at [732, 19] on span "Clôturer" at bounding box center [745, 15] width 28 height 30
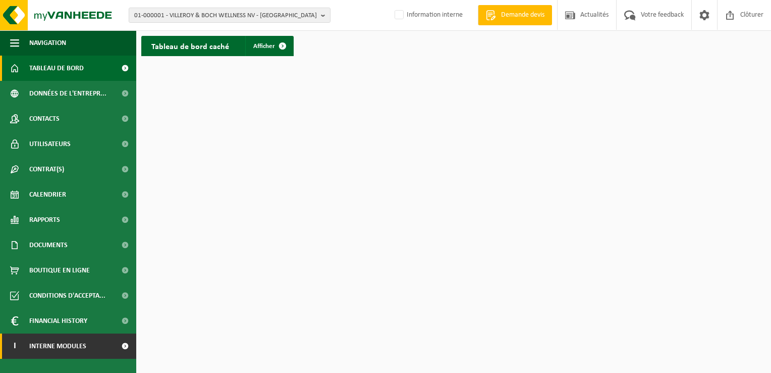
click at [83, 344] on span "Interne modules" at bounding box center [57, 345] width 57 height 25
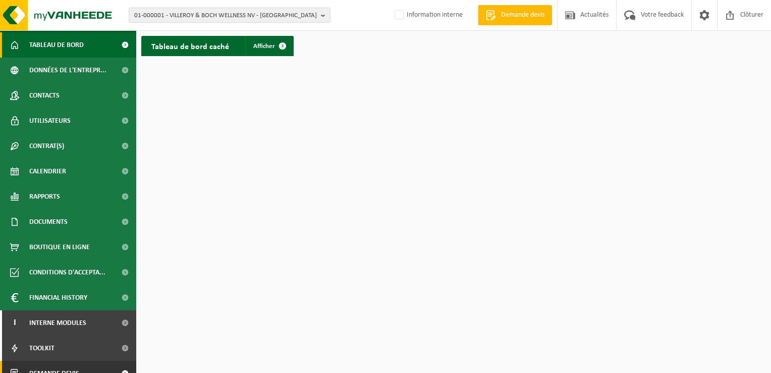
scroll to position [36, 0]
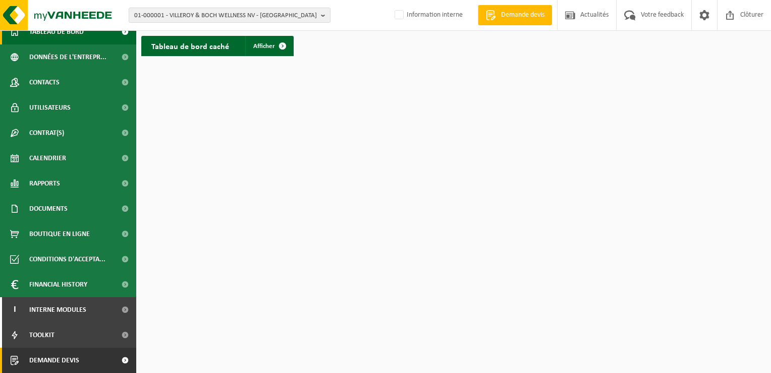
click at [101, 367] on link "Demande devis" at bounding box center [68, 359] width 136 height 25
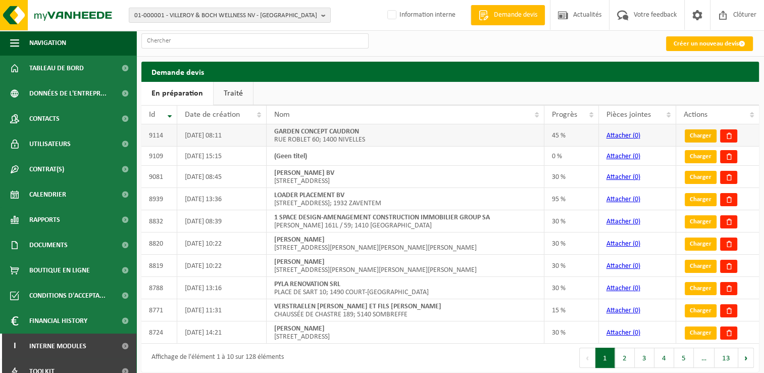
click at [704, 134] on link "Charger" at bounding box center [701, 135] width 32 height 13
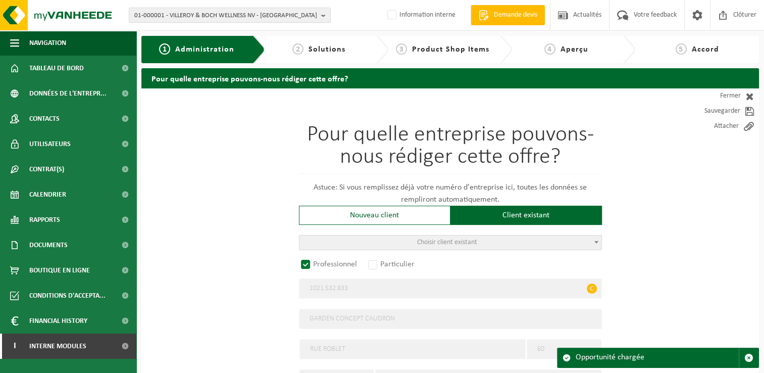
click at [325, 48] on span "Solutions" at bounding box center [326, 49] width 37 height 8
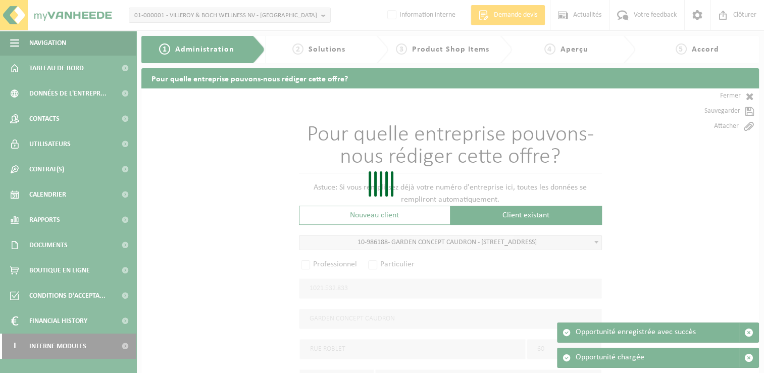
radio input "false"
select select
radio input "true"
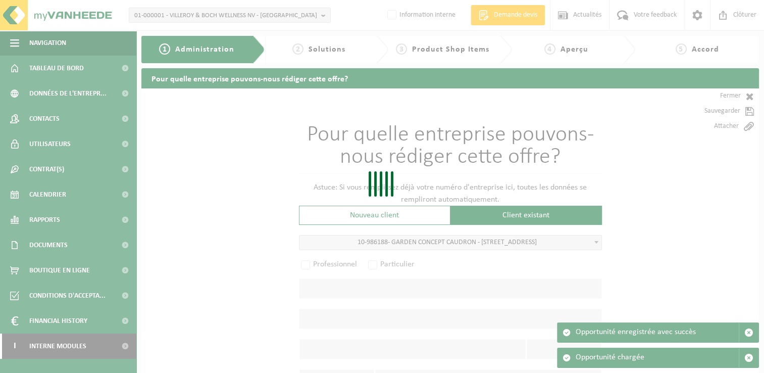
select select "165578"
type input "1021.532.833"
type input "GARDEN CONCEPT CAUDRON"
type input "RUE ROBLET"
type input "60"
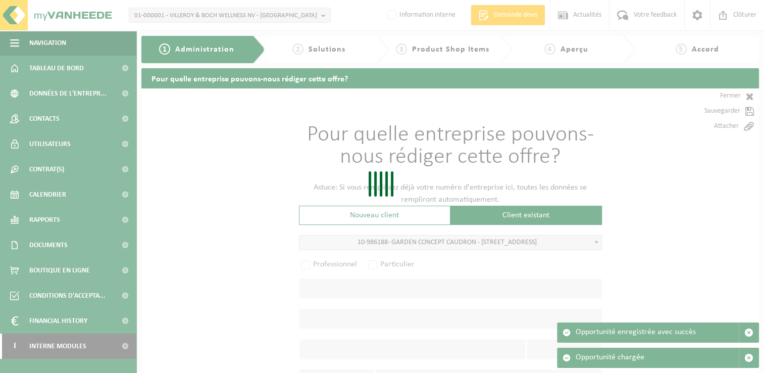
type input "1400"
type input "NIVELLES"
select select "1033"
select select
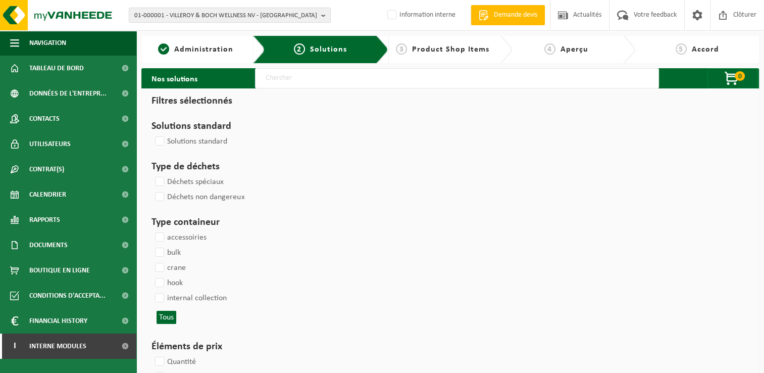
click at [326, 78] on input "text" at bounding box center [457, 78] width 404 height 20
type input "000291"
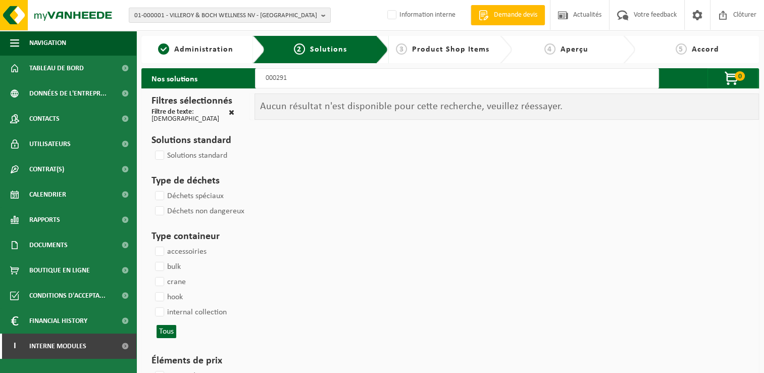
drag, startPoint x: 311, startPoint y: 79, endPoint x: 236, endPoint y: 86, distance: 75.0
click at [235, 81] on div "Nos solutions 000291 0 Votre panier est vide Aux articles de la boutique" at bounding box center [449, 78] width 617 height 20
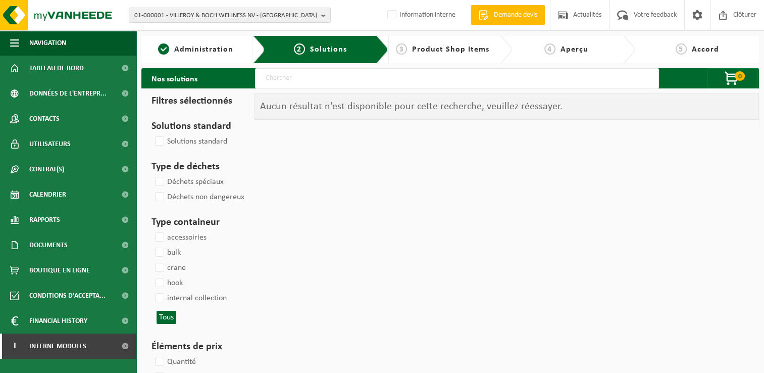
select select
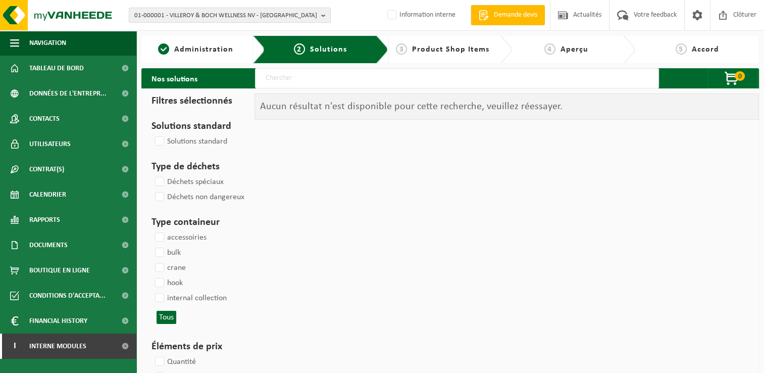
select select
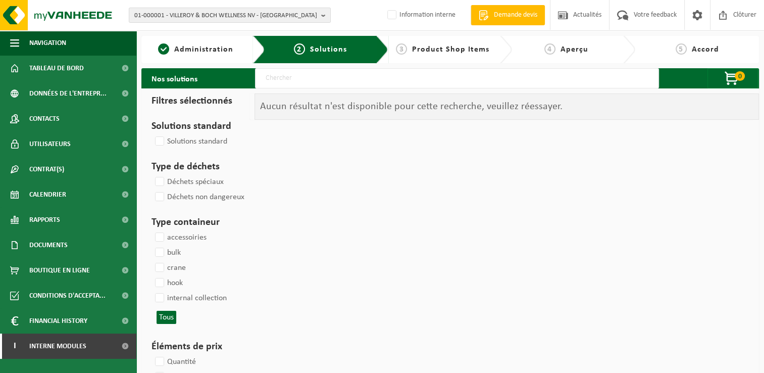
select select
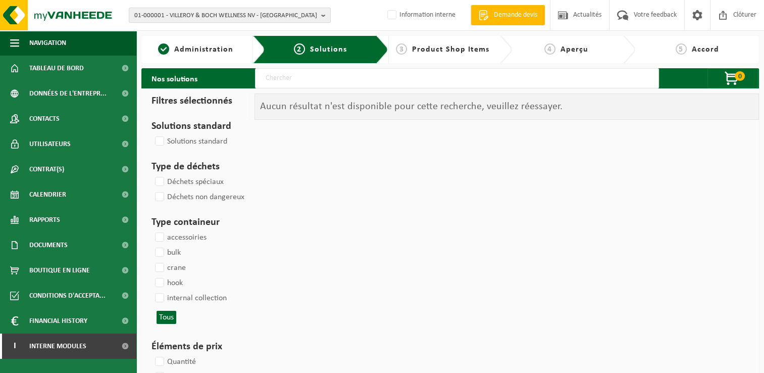
select select
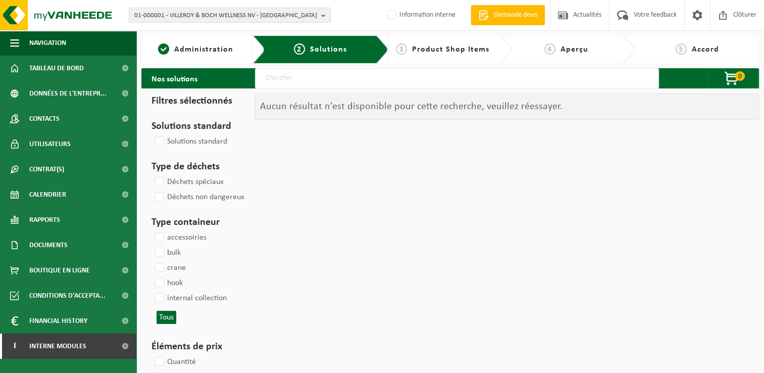
select select
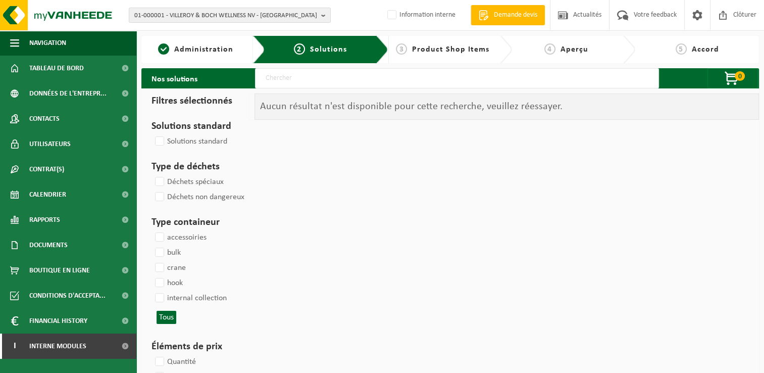
select select
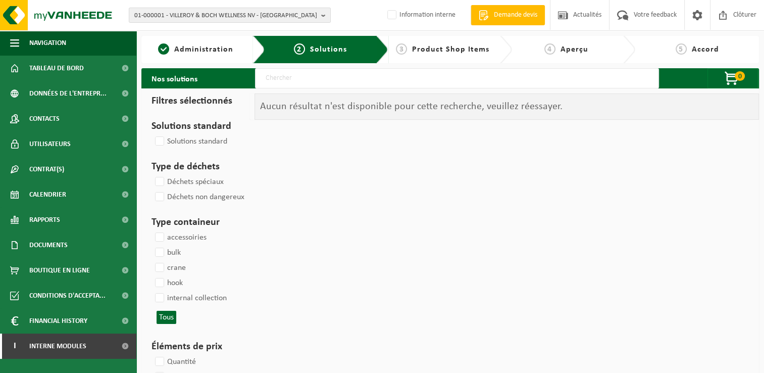
select select
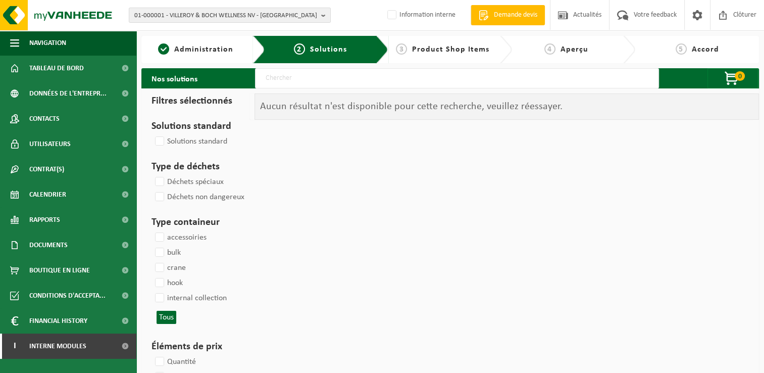
select select
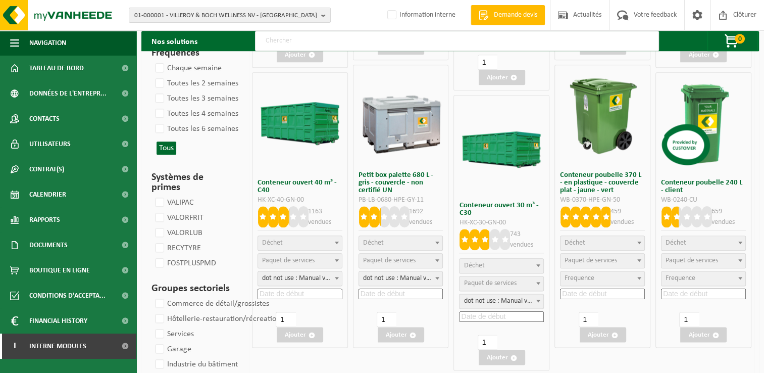
scroll to position [1193, 0]
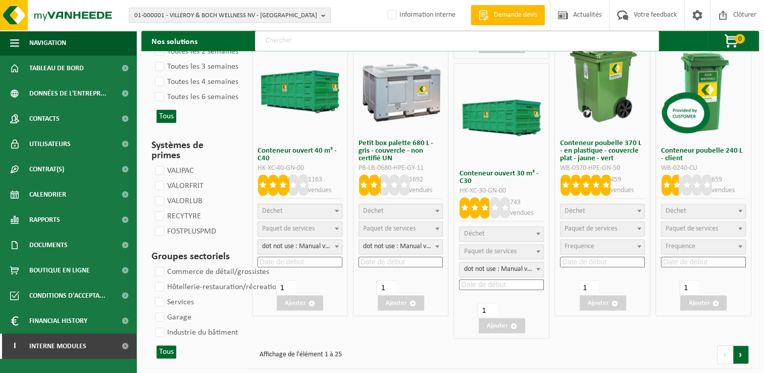
click at [745, 354] on link at bounding box center [741, 354] width 16 height 19
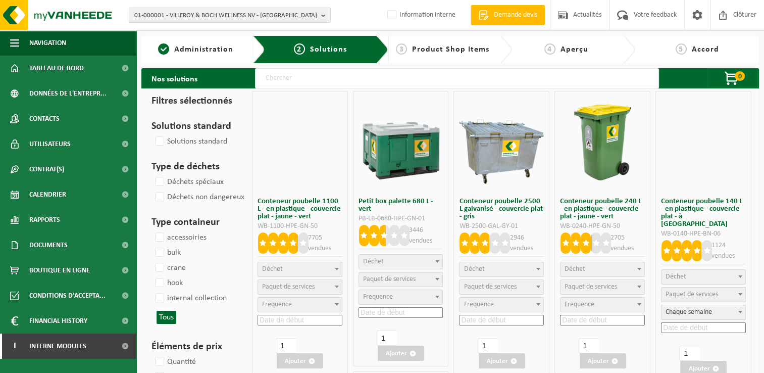
select select
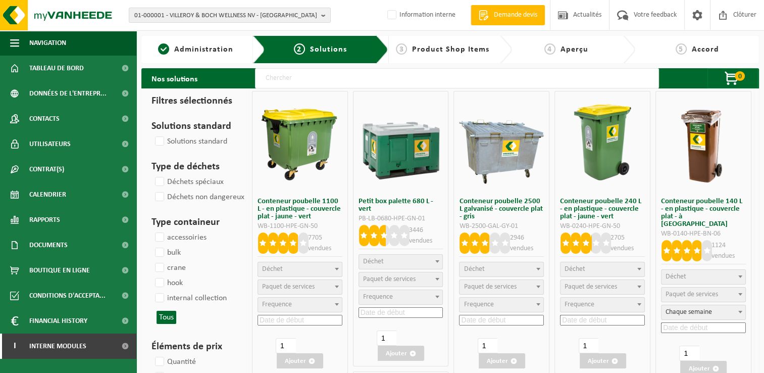
select select
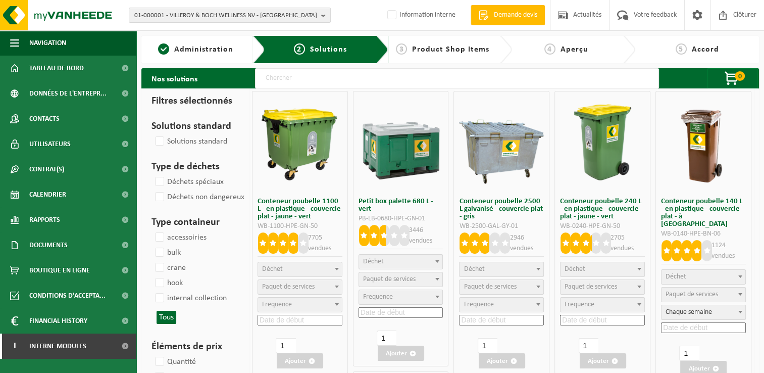
select select
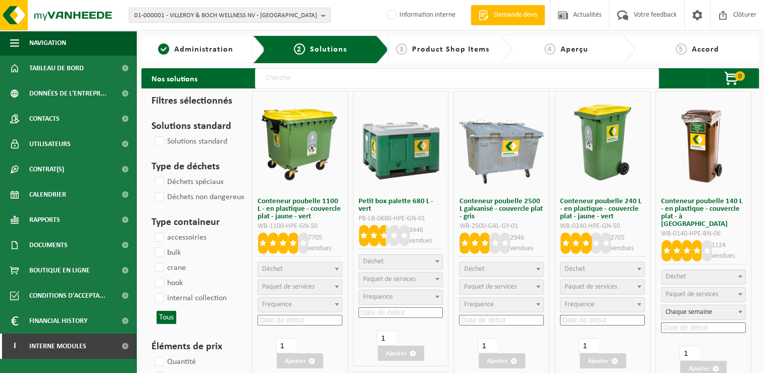
select select
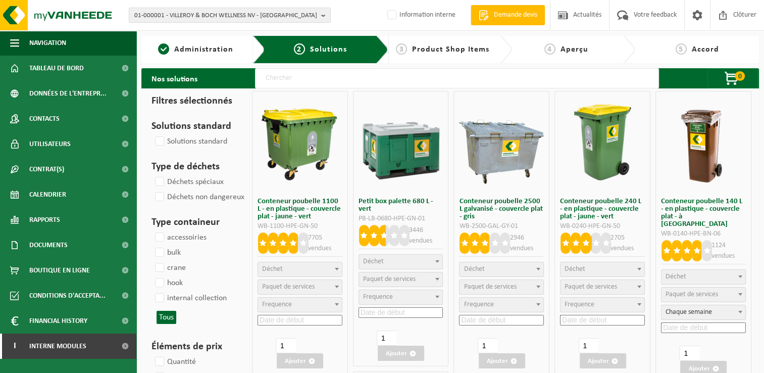
select select
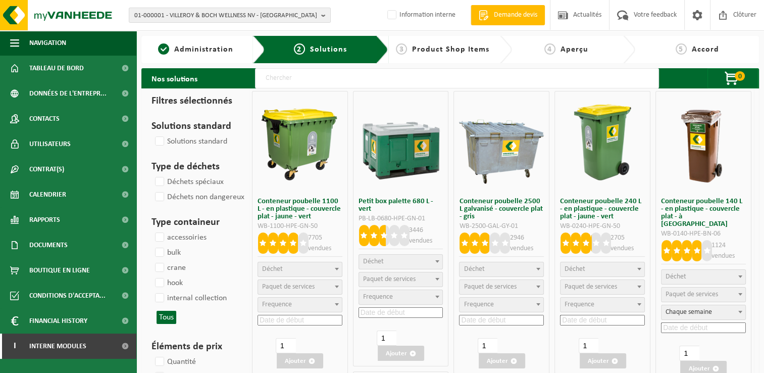
select select
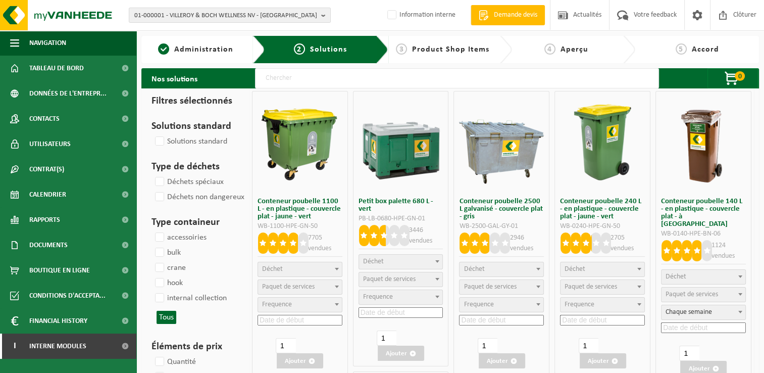
select select
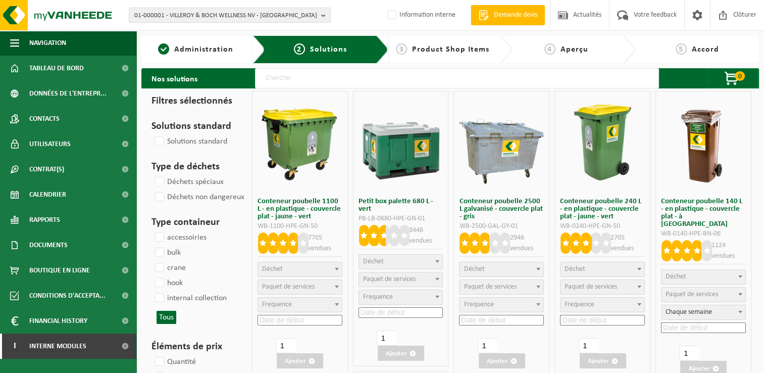
select select
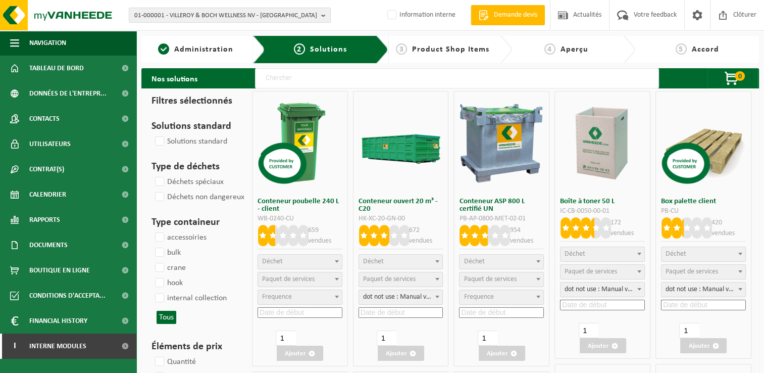
select select
select select "18"
select select
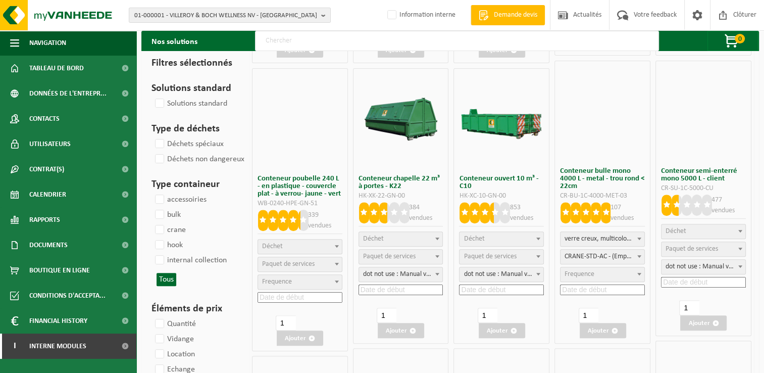
scroll to position [353, 0]
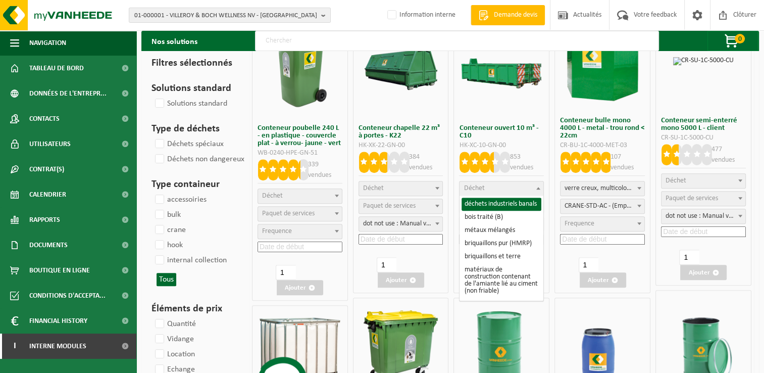
click at [508, 189] on span "Déchet" at bounding box center [501, 188] width 84 height 14
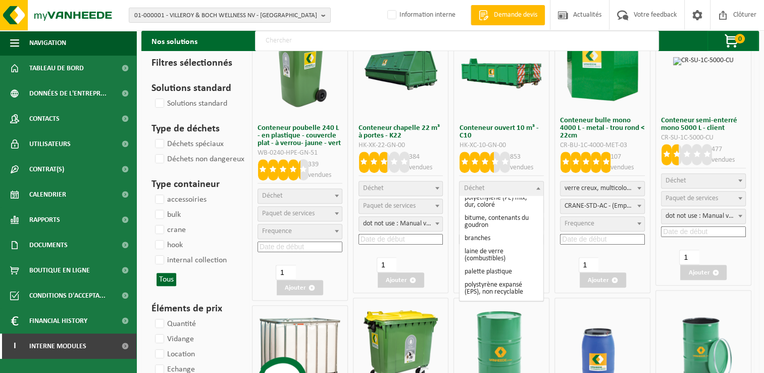
scroll to position [1272, 0]
select select
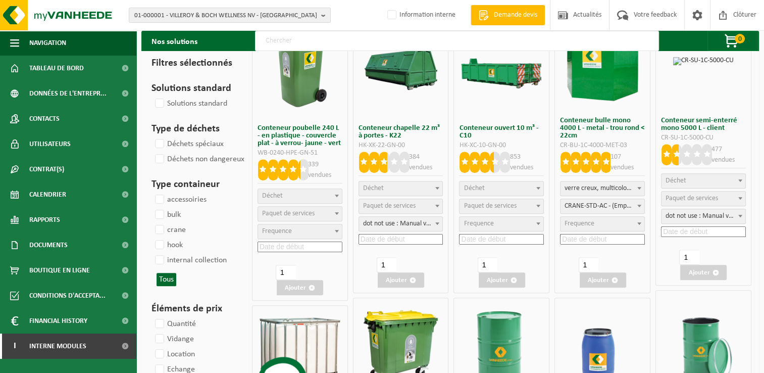
select select
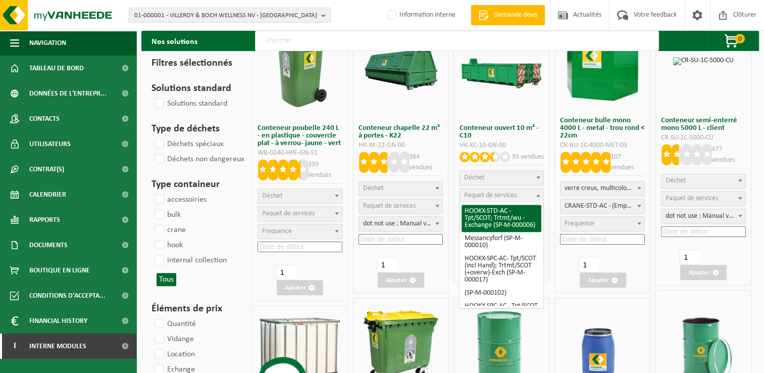
click at [499, 196] on span "Paquet de services" at bounding box center [489, 195] width 53 height 8
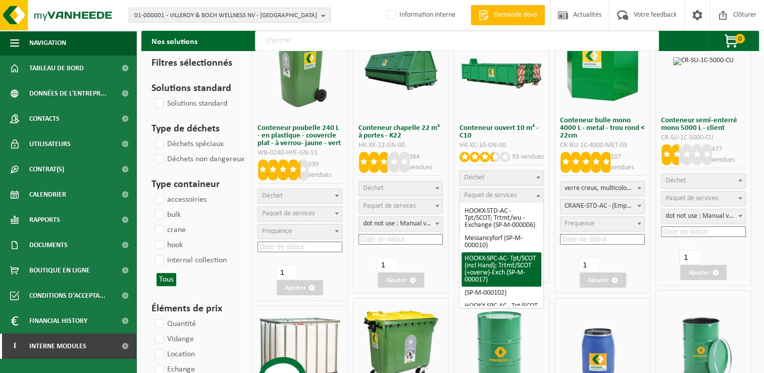
scroll to position [48, 0]
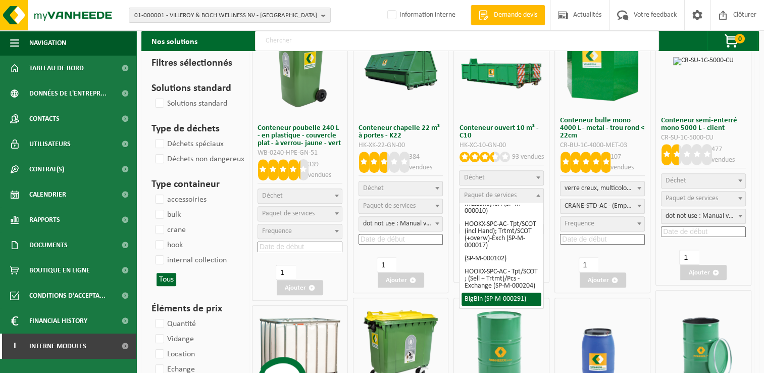
select select "197"
select select "25"
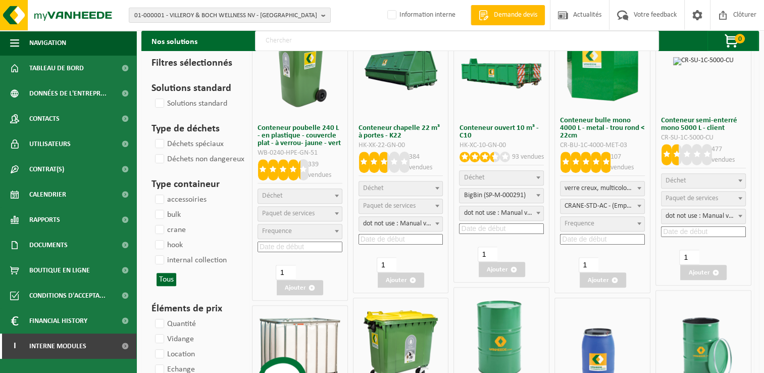
click at [488, 170] on span "Déchet" at bounding box center [501, 177] width 85 height 15
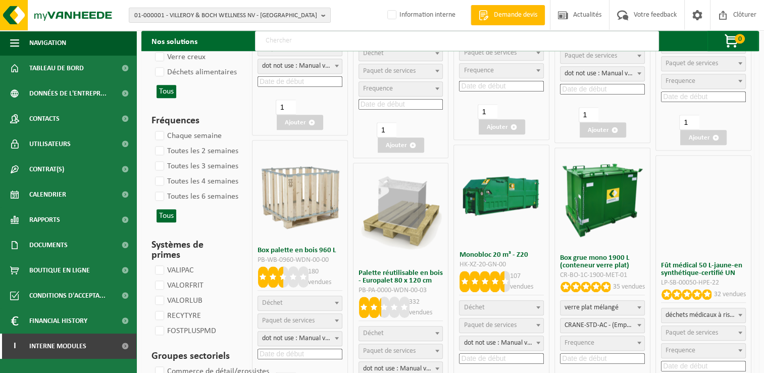
scroll to position [1163, 0]
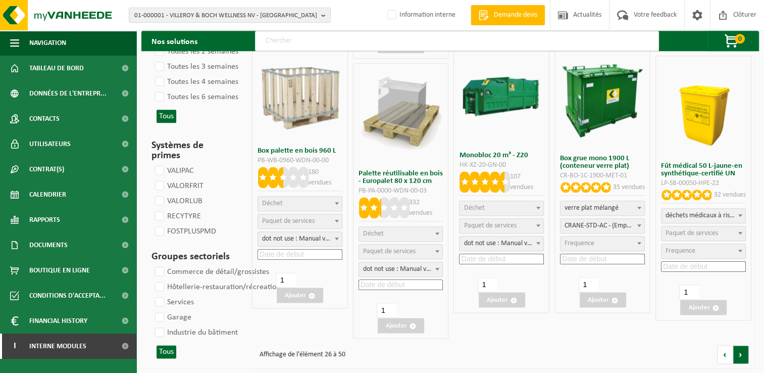
select select
click at [739, 354] on link at bounding box center [741, 354] width 16 height 19
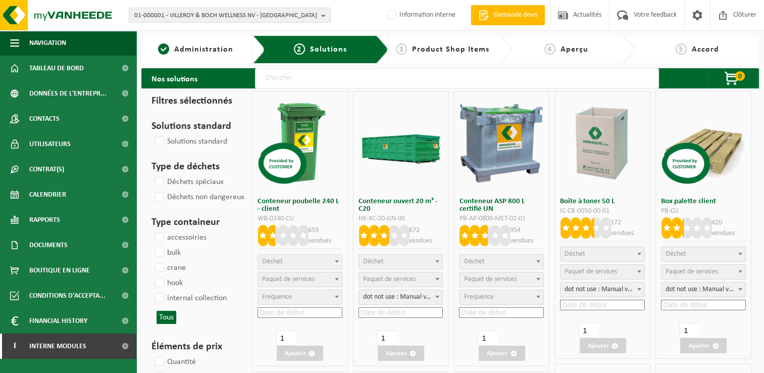
select select
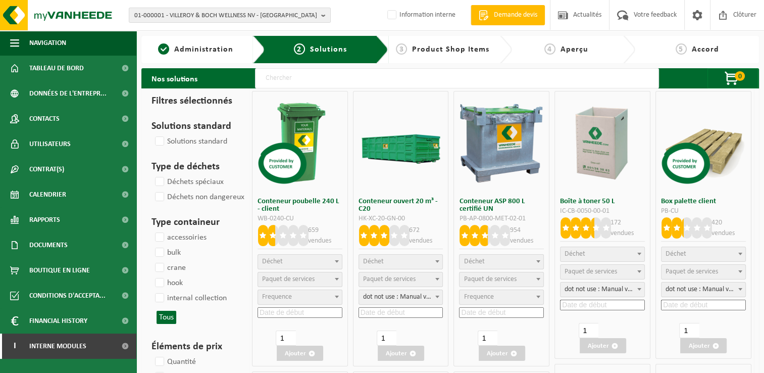
select select
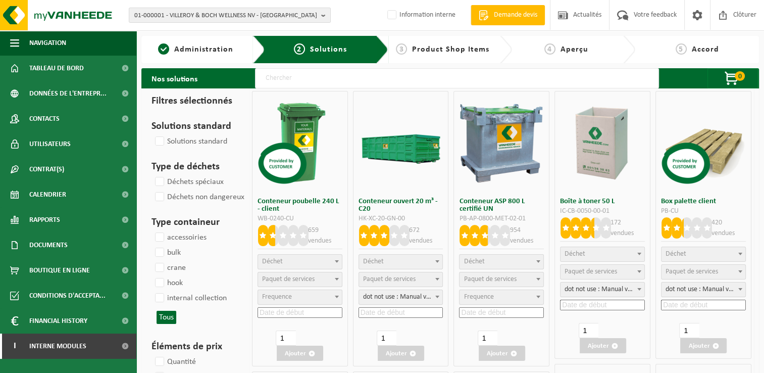
select select
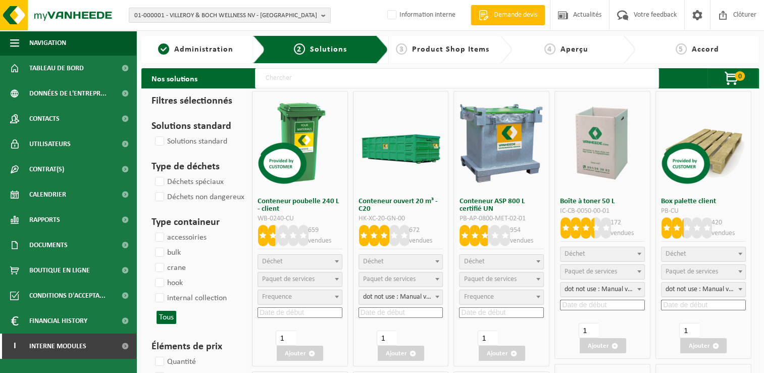
select select
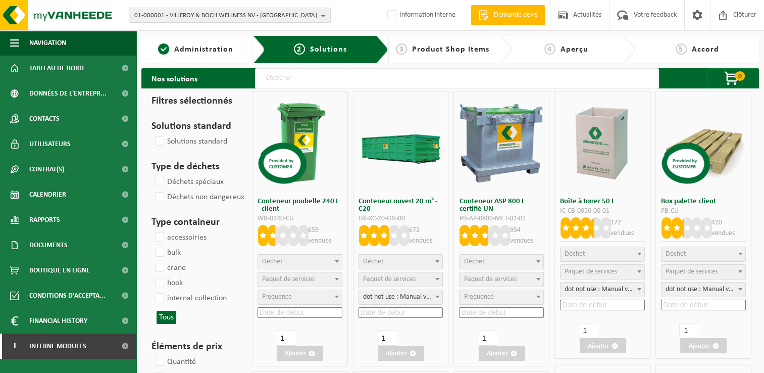
select select
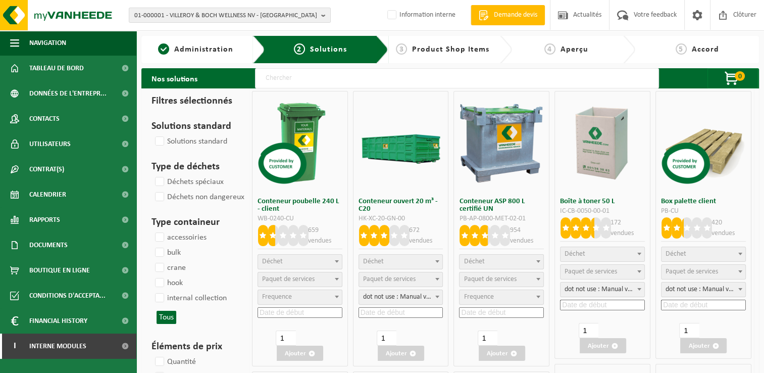
select select
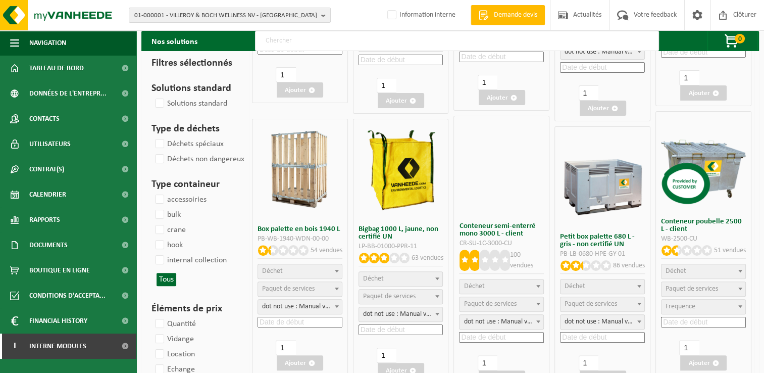
select select
select select "24"
select select "25"
select select "2"
select select
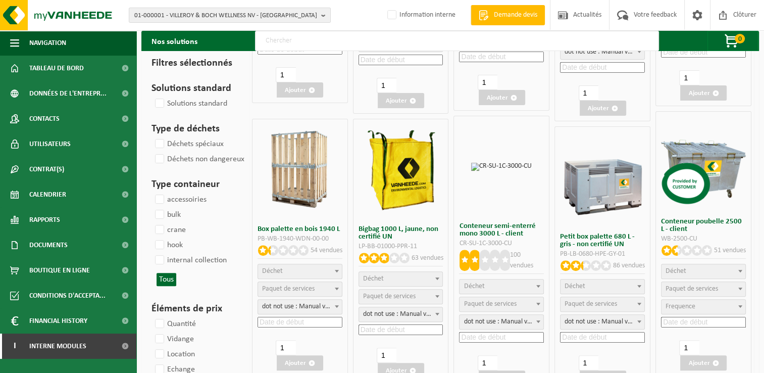
select select "2"
select select
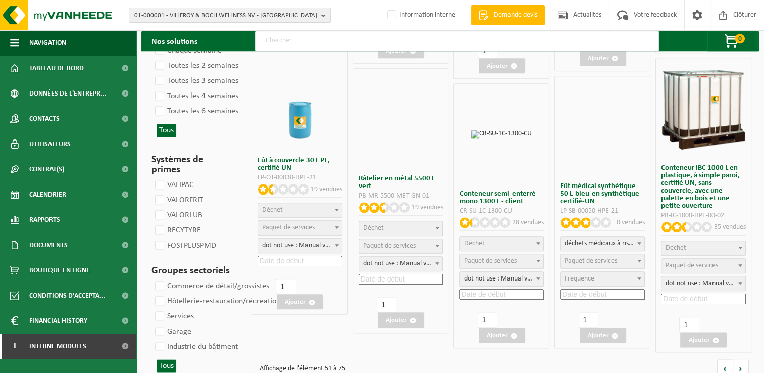
scroll to position [1125, 0]
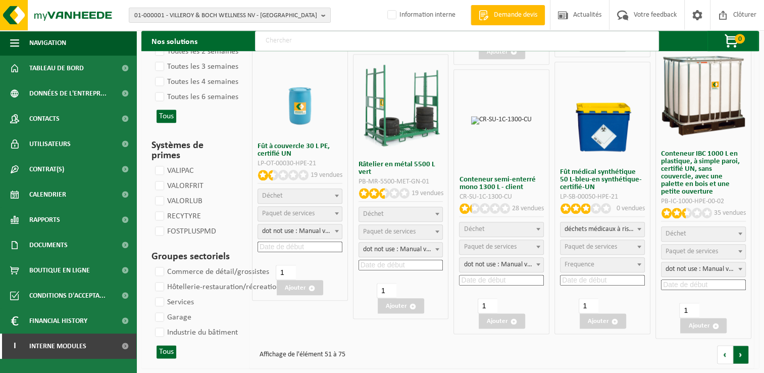
click at [739, 354] on link at bounding box center [741, 354] width 16 height 19
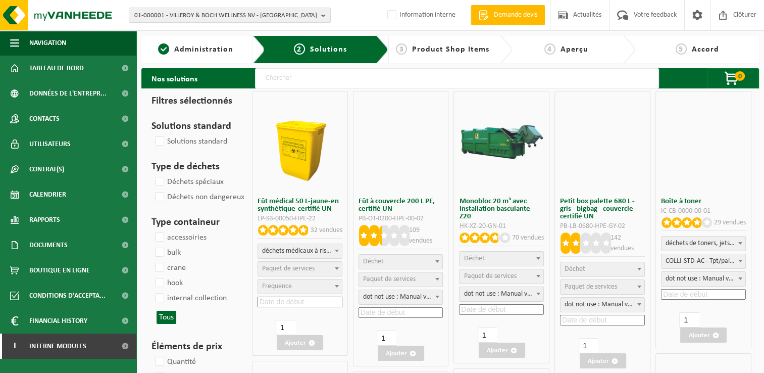
select select
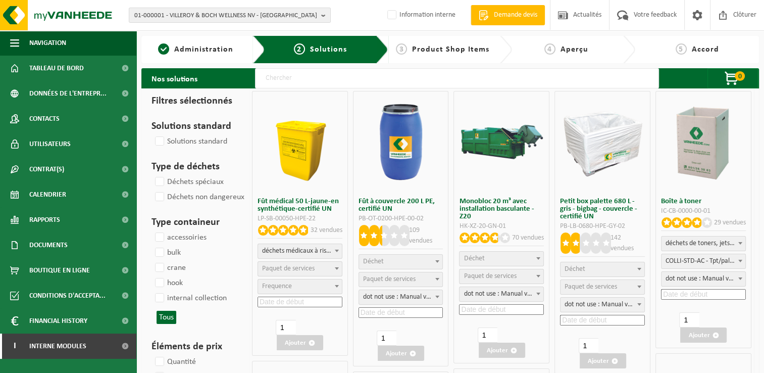
select select
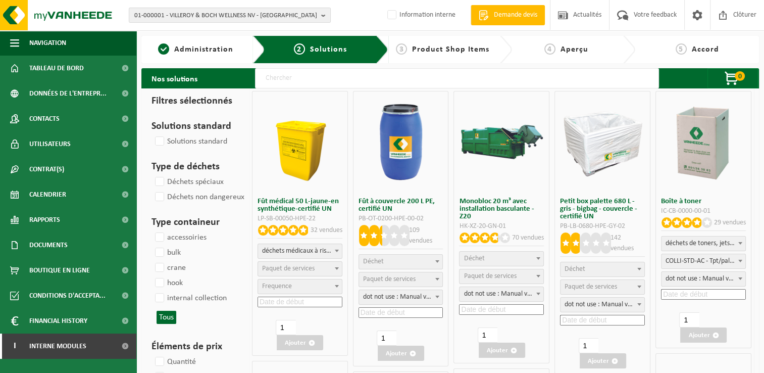
select select
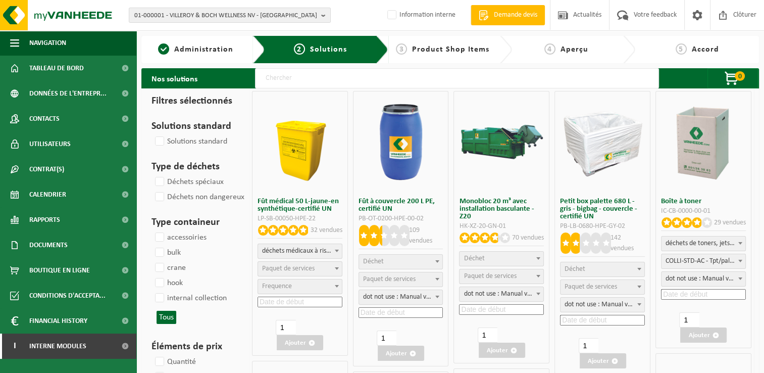
select select
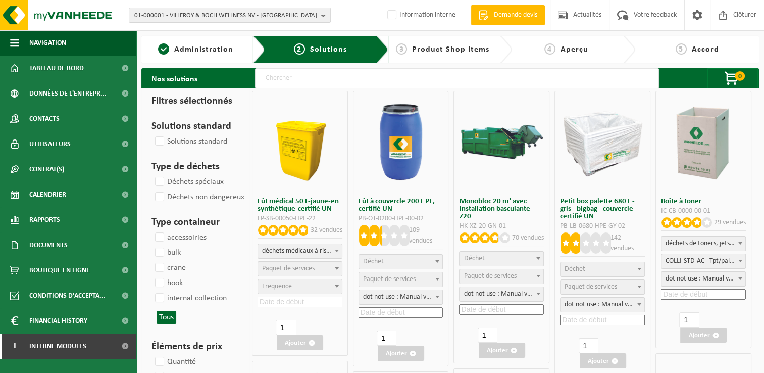
select select
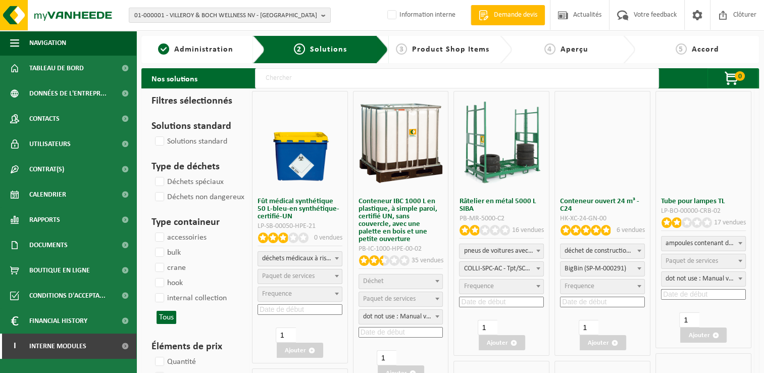
select select
select select "24"
select select
select select "24"
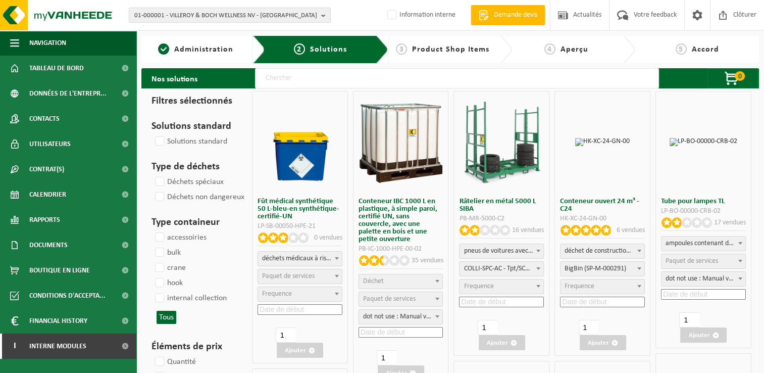
select select
select select "24"
select select
select select "7"
select select
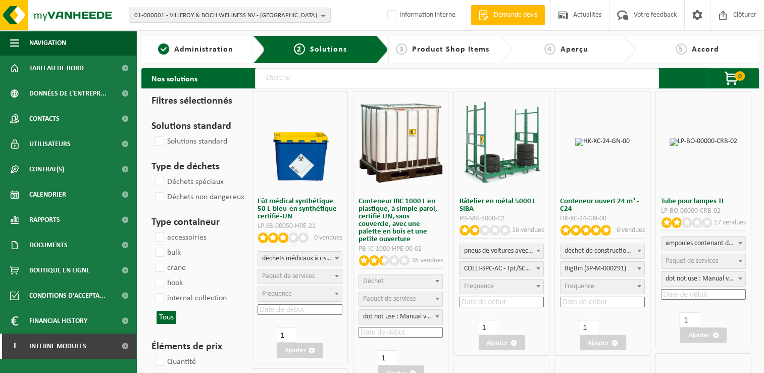
select select "24"
select select
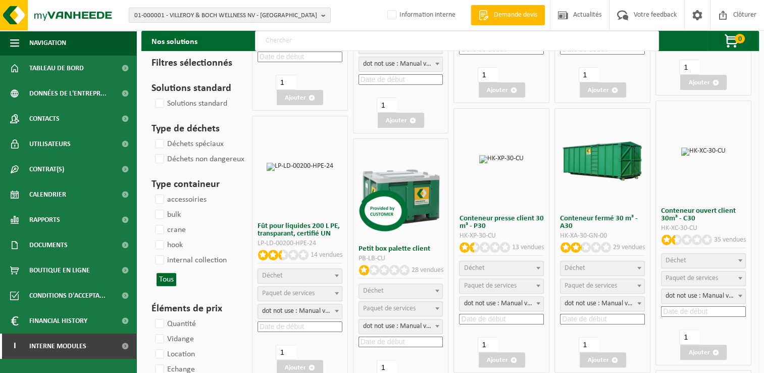
select select "25"
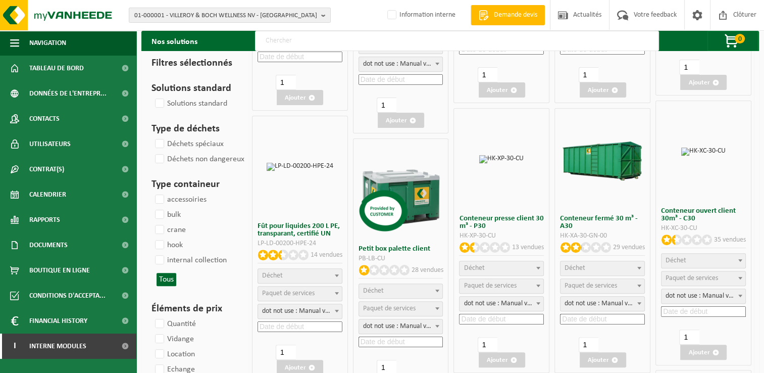
select select "25"
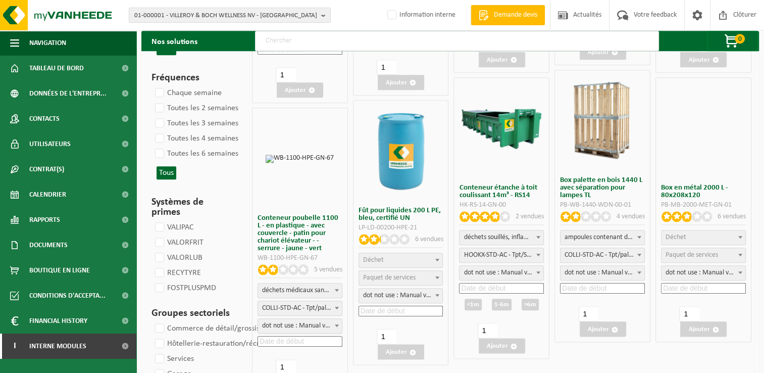
scroll to position [1155, 0]
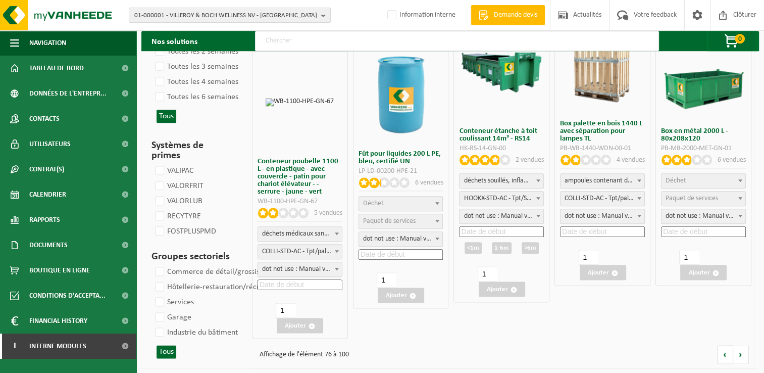
click at [739, 354] on link at bounding box center [741, 354] width 16 height 19
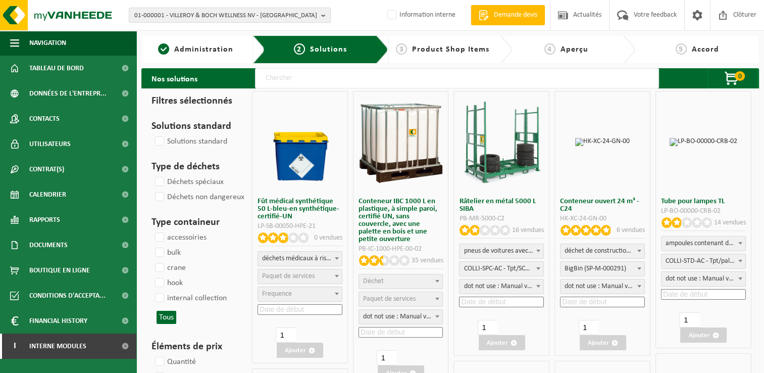
select select
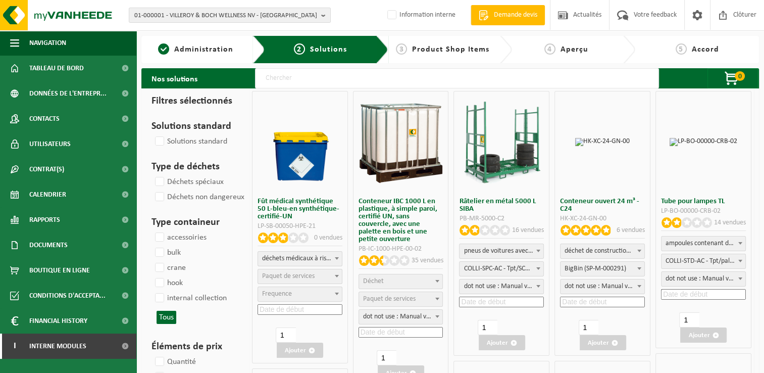
select select
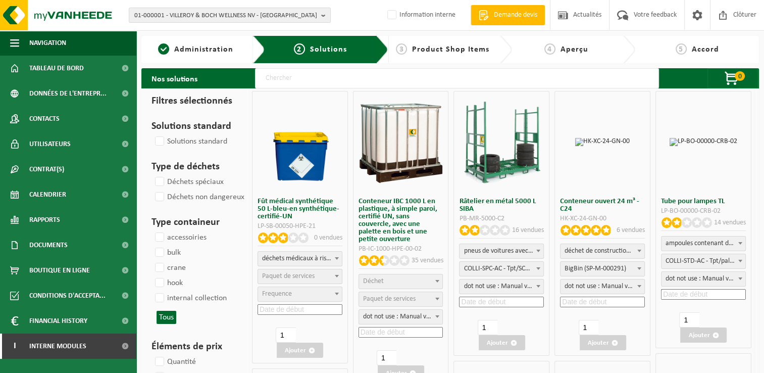
select select
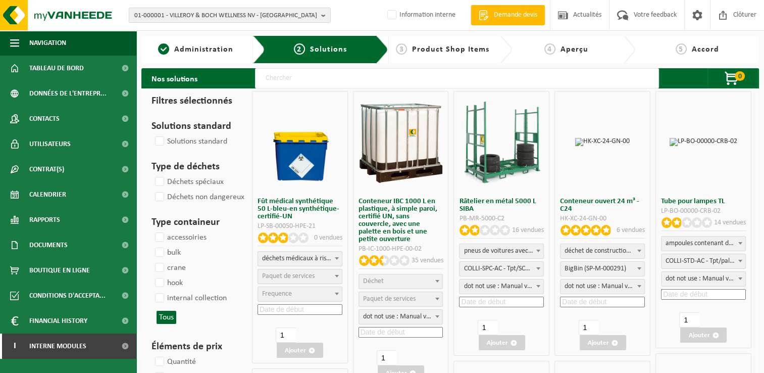
select select
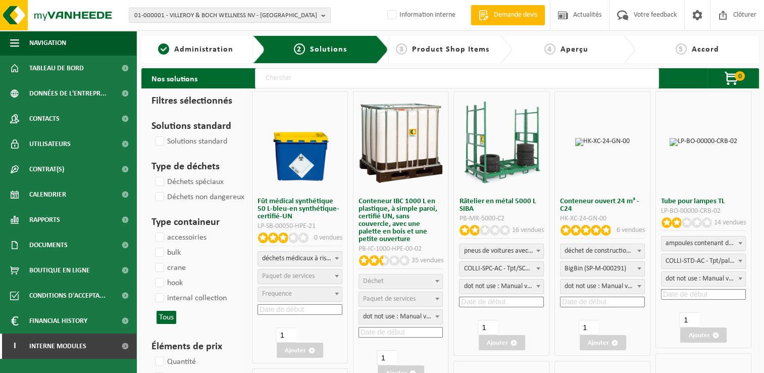
select select
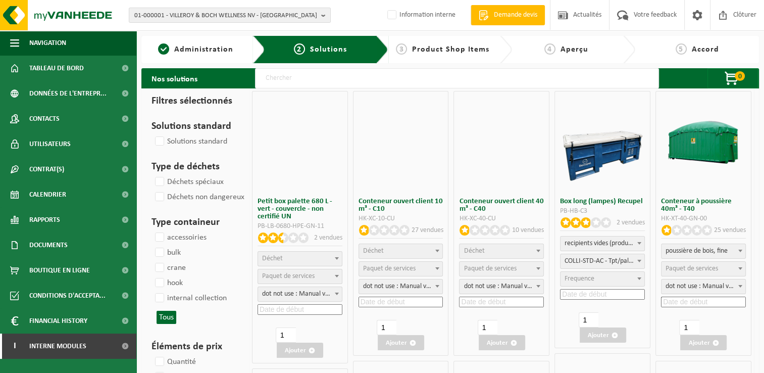
select select
select select "8"
select select
select select "24"
select select
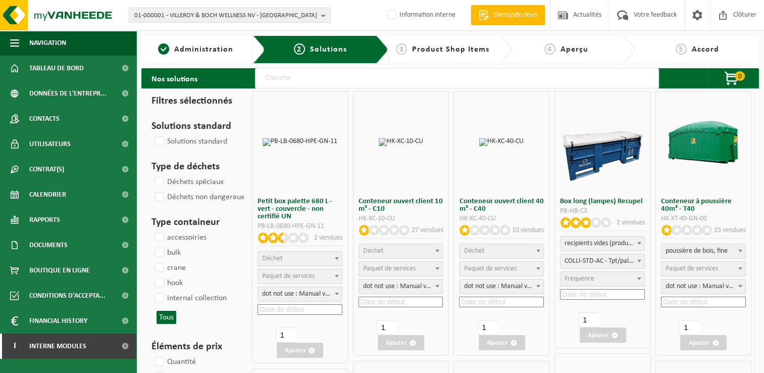
select select "24"
select select
select select "29"
select select
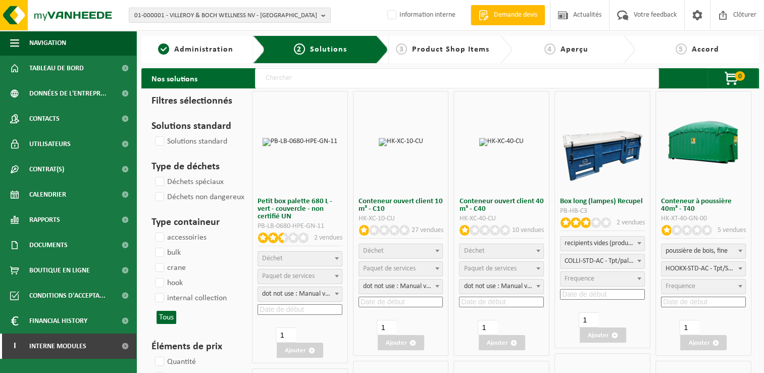
select select "24"
select select
select select "25"
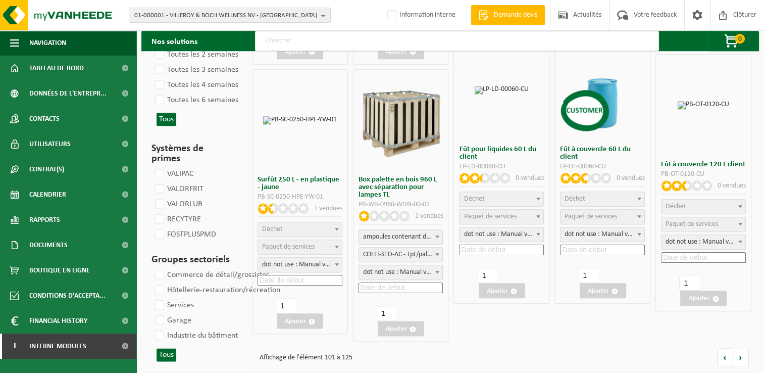
scroll to position [1117, 0]
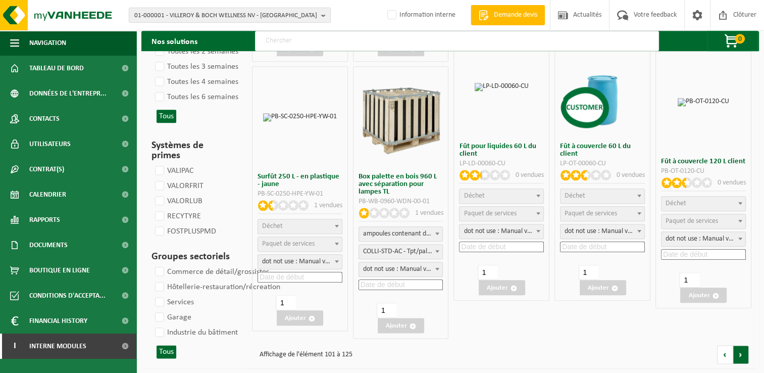
click at [747, 351] on link at bounding box center [741, 354] width 16 height 19
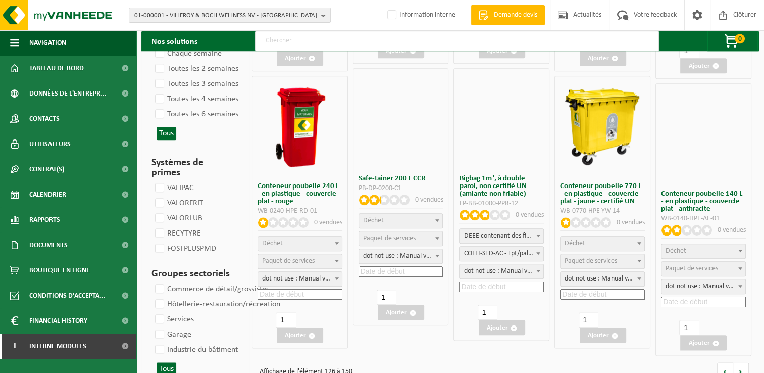
scroll to position [1110, 0]
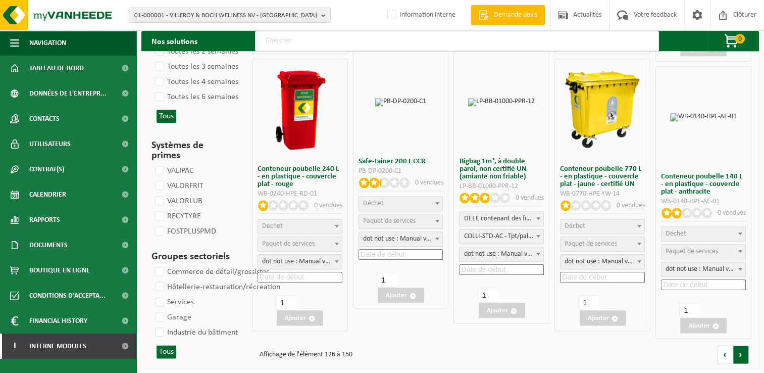
click at [741, 346] on link at bounding box center [741, 354] width 16 height 19
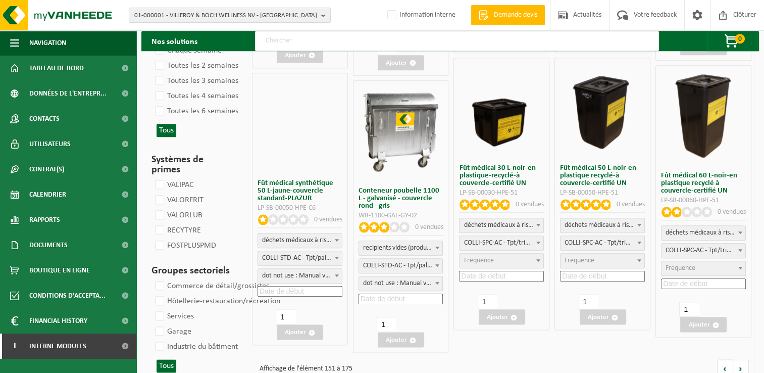
scroll to position [1125, 0]
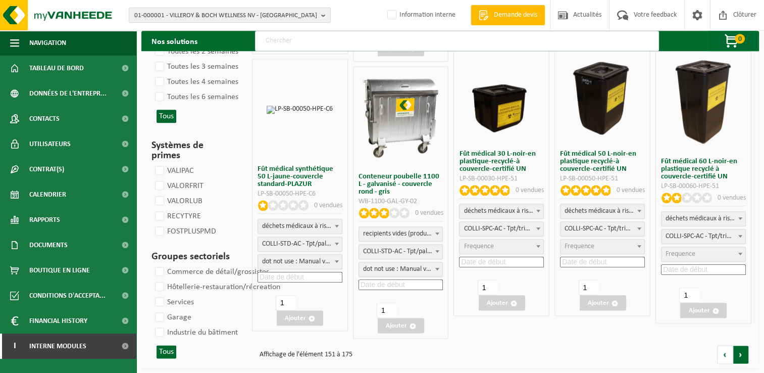
click at [737, 349] on link at bounding box center [741, 354] width 16 height 19
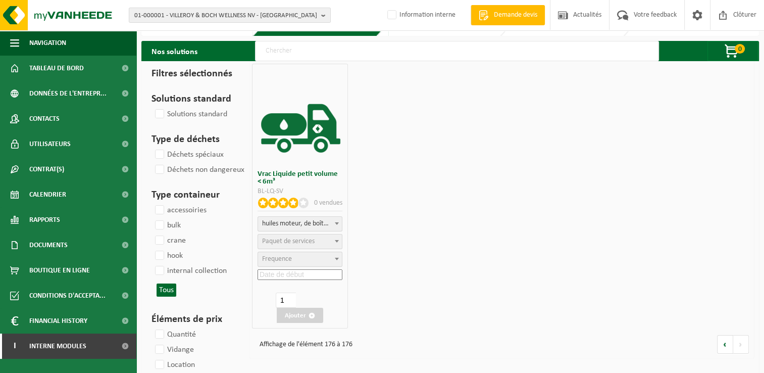
scroll to position [50, 0]
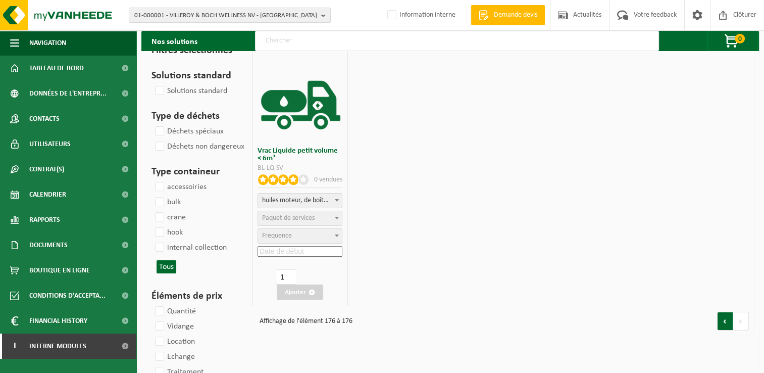
click at [721, 328] on link at bounding box center [725, 320] width 16 height 19
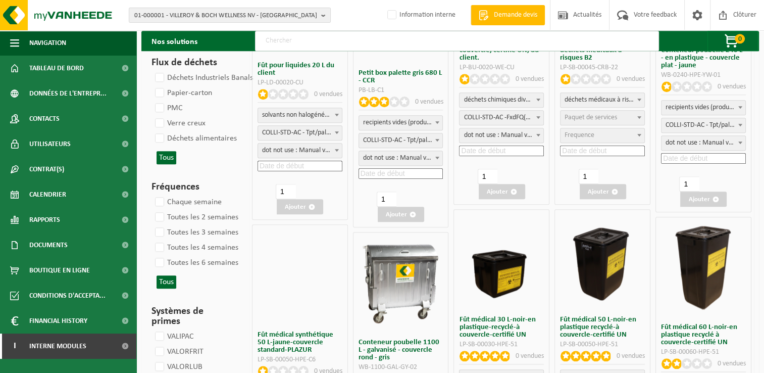
scroll to position [1125, 0]
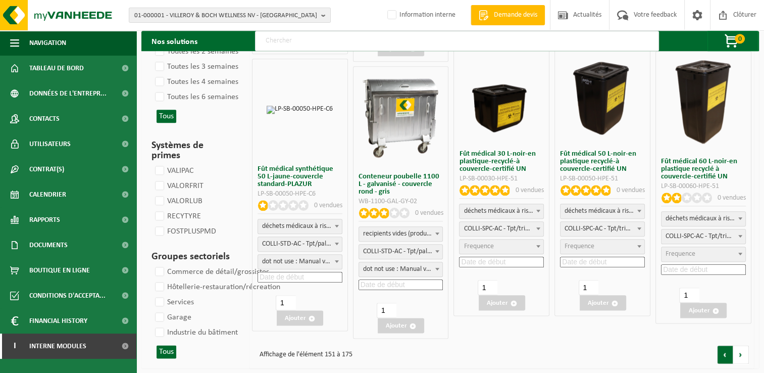
click at [721, 356] on link at bounding box center [725, 354] width 16 height 19
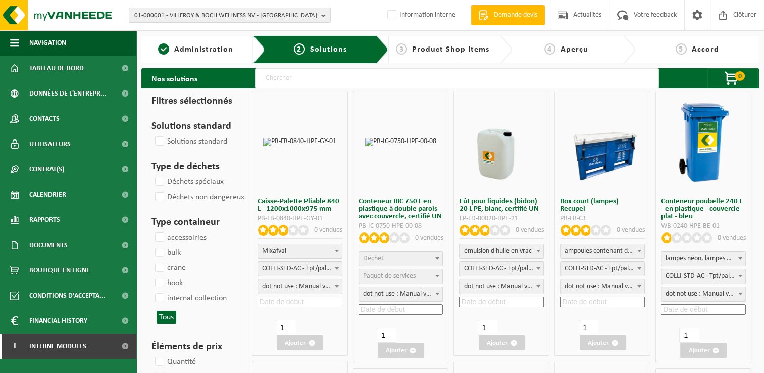
drag, startPoint x: 750, startPoint y: 52, endPoint x: 243, endPoint y: 10, distance: 508.1
click at [750, 52] on link "5 Accord" at bounding box center [697, 49] width 114 height 12
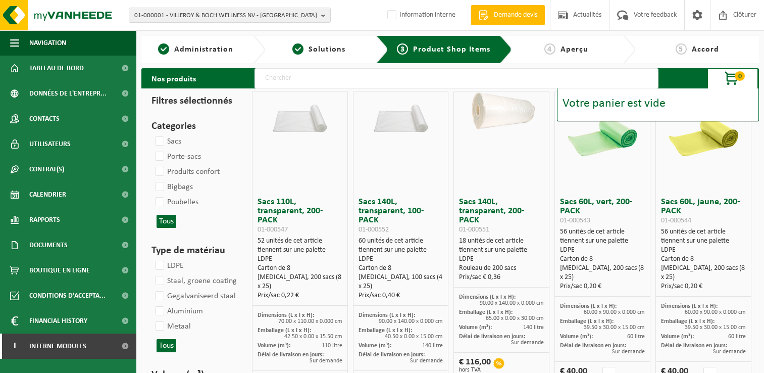
click at [253, 15] on span "01-000001 - VILLEROY & BOCH WELLNESS NV - ROESELARE" at bounding box center [225, 15] width 183 height 15
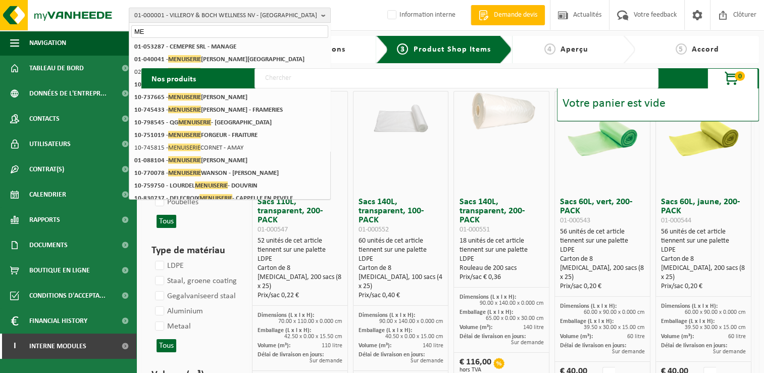
type input "M"
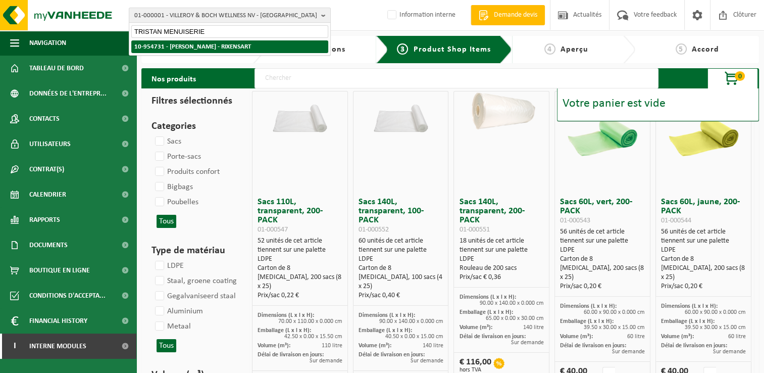
type input "TRISTAN MENUISERIE"
click at [183, 45] on strong "10-954731 - [PERSON_NAME] - RIXENSART" at bounding box center [192, 46] width 117 height 7
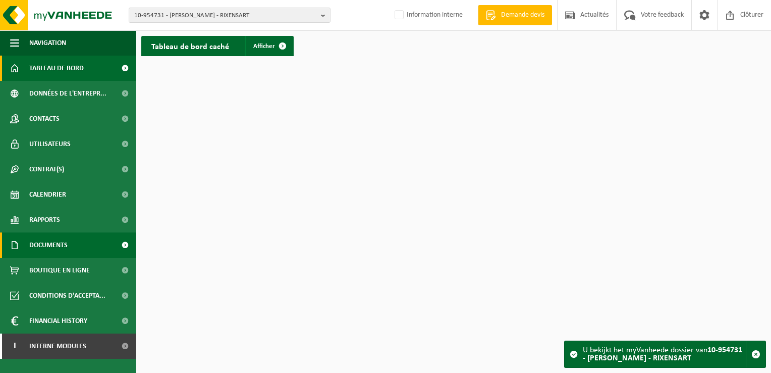
click at [70, 251] on link "Documents" at bounding box center [68, 244] width 136 height 25
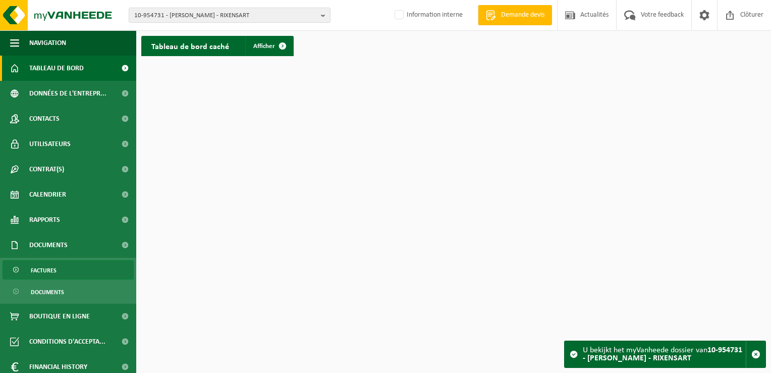
click at [59, 273] on link "Factures" at bounding box center [68, 269] width 131 height 19
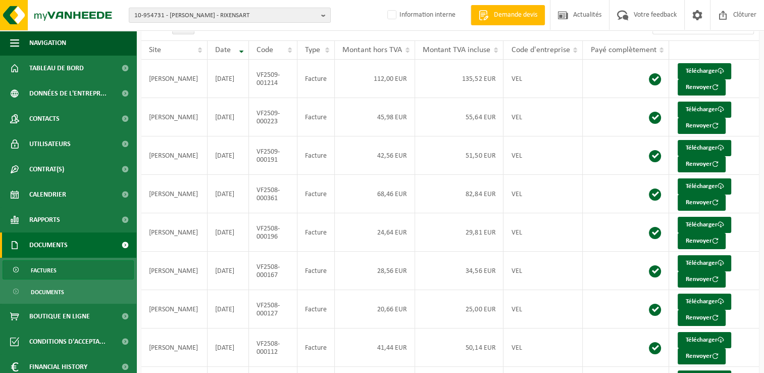
scroll to position [170, 0]
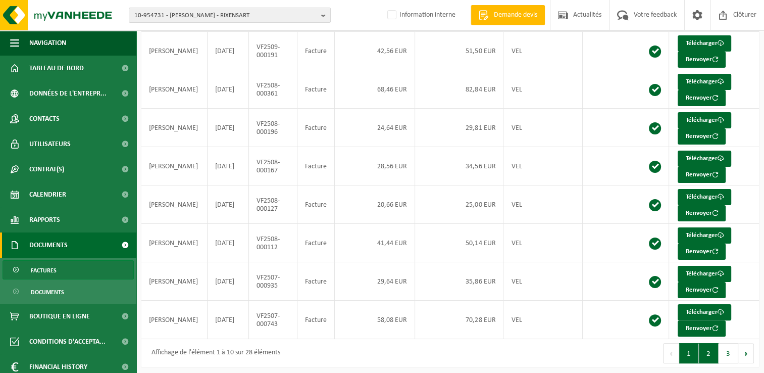
click at [710, 350] on button "2" at bounding box center [709, 353] width 20 height 20
click at [727, 352] on button "3" at bounding box center [728, 353] width 20 height 20
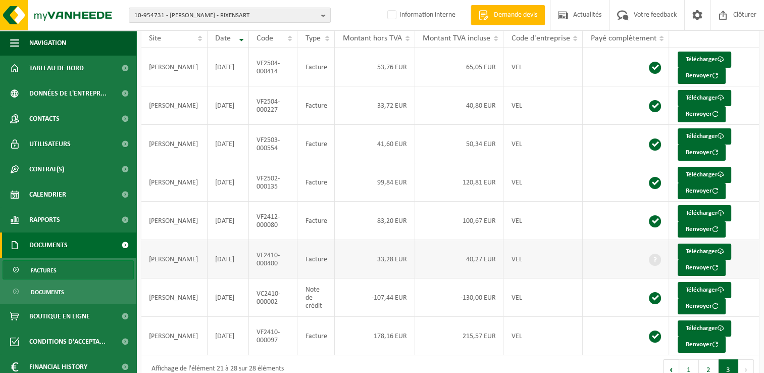
scroll to position [93, 0]
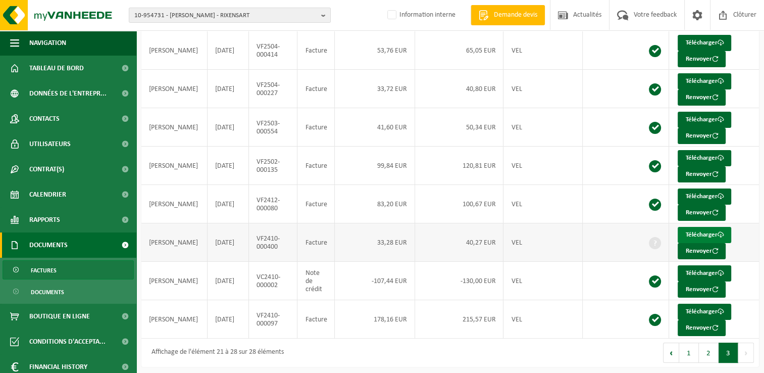
click at [689, 232] on link "Télécharger" at bounding box center [705, 235] width 54 height 16
click at [696, 350] on button "1" at bounding box center [689, 352] width 20 height 20
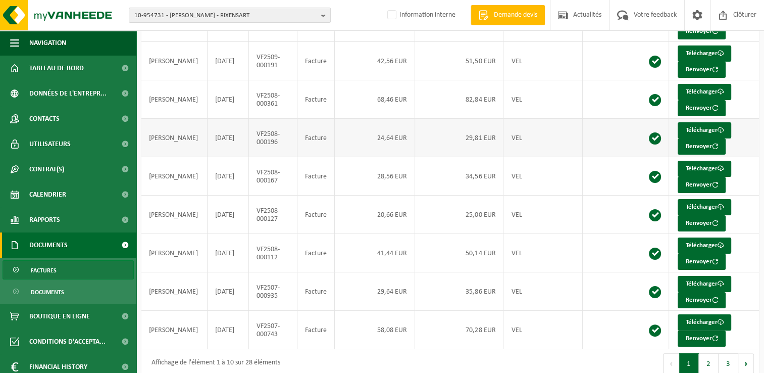
scroll to position [170, 0]
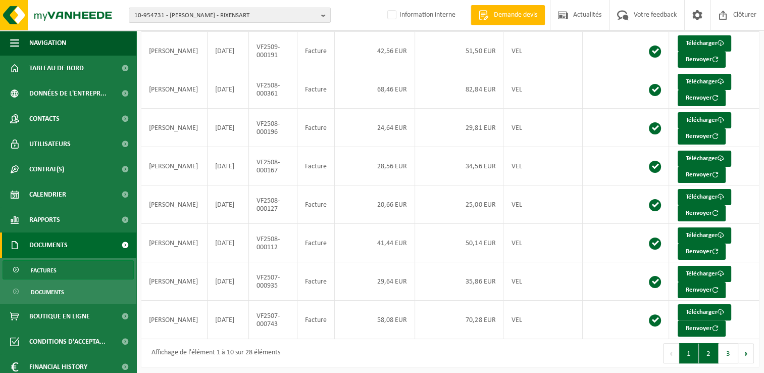
click at [702, 345] on button "2" at bounding box center [709, 353] width 20 height 20
click at [695, 349] on button "1" at bounding box center [689, 353] width 20 height 20
click at [724, 347] on button "3" at bounding box center [728, 353] width 20 height 20
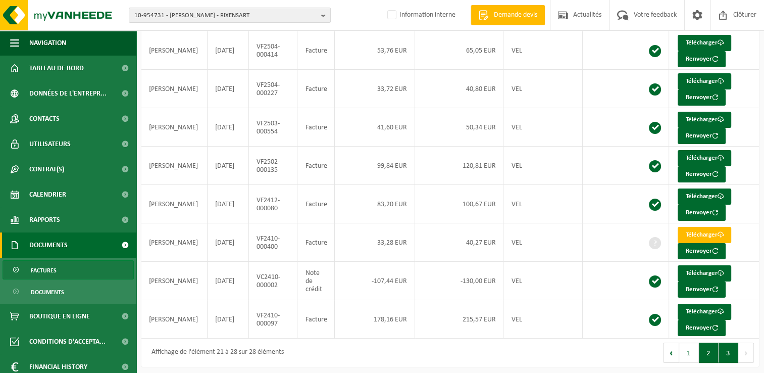
click at [715, 348] on button "2" at bounding box center [709, 352] width 20 height 20
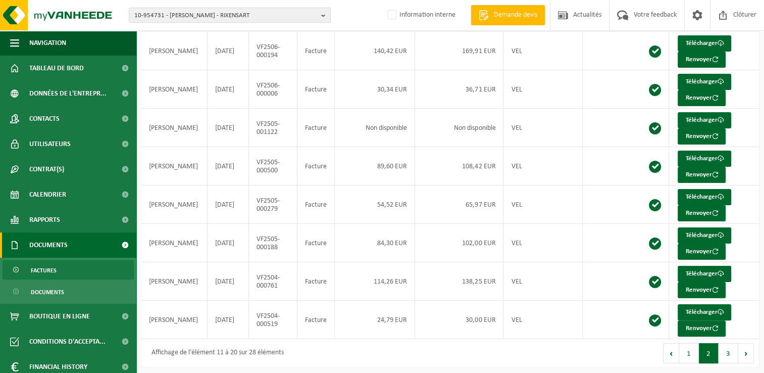
click at [696, 347] on button "1" at bounding box center [689, 353] width 20 height 20
click at [717, 346] on button "2" at bounding box center [709, 353] width 20 height 20
click at [723, 346] on button "3" at bounding box center [728, 353] width 20 height 20
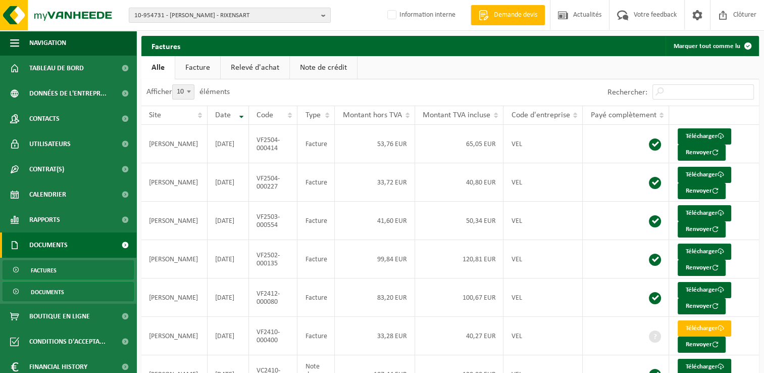
scroll to position [31, 0]
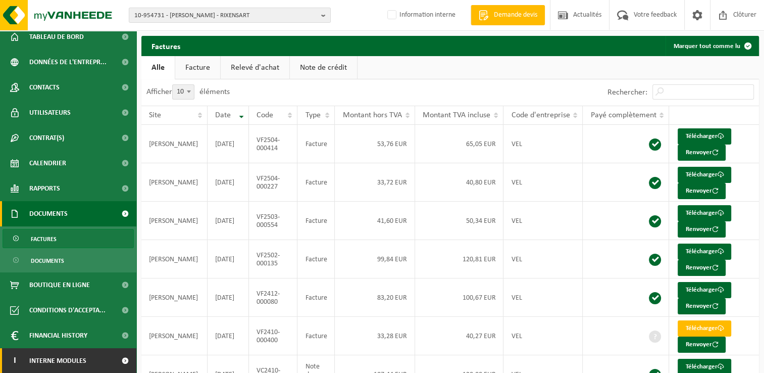
click at [103, 355] on link "I Interne modules" at bounding box center [68, 360] width 136 height 25
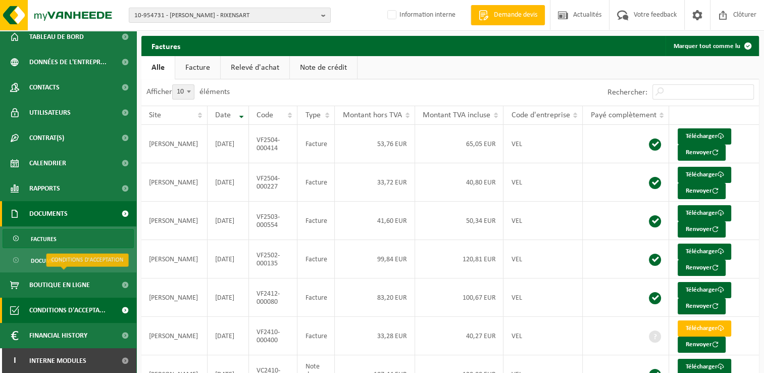
scroll to position [82, 0]
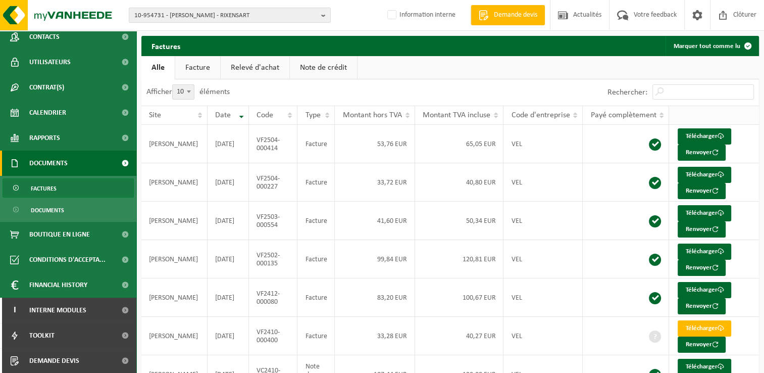
click at [741, 106] on th at bounding box center [714, 115] width 90 height 19
click at [747, 173] on td "Télécharger Renvoyer" at bounding box center [714, 182] width 90 height 38
